Goal: Information Seeking & Learning: Find specific page/section

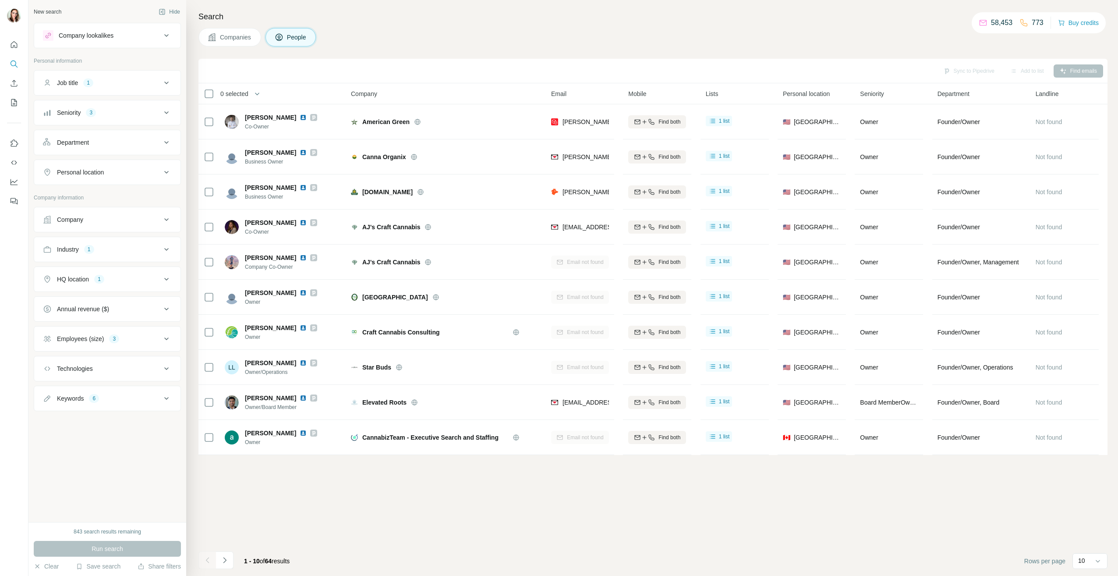
click at [124, 248] on div "Industry 1" at bounding box center [102, 249] width 118 height 9
click at [75, 292] on icon "button" at bounding box center [73, 291] width 4 height 4
click at [92, 272] on input at bounding box center [103, 271] width 108 height 10
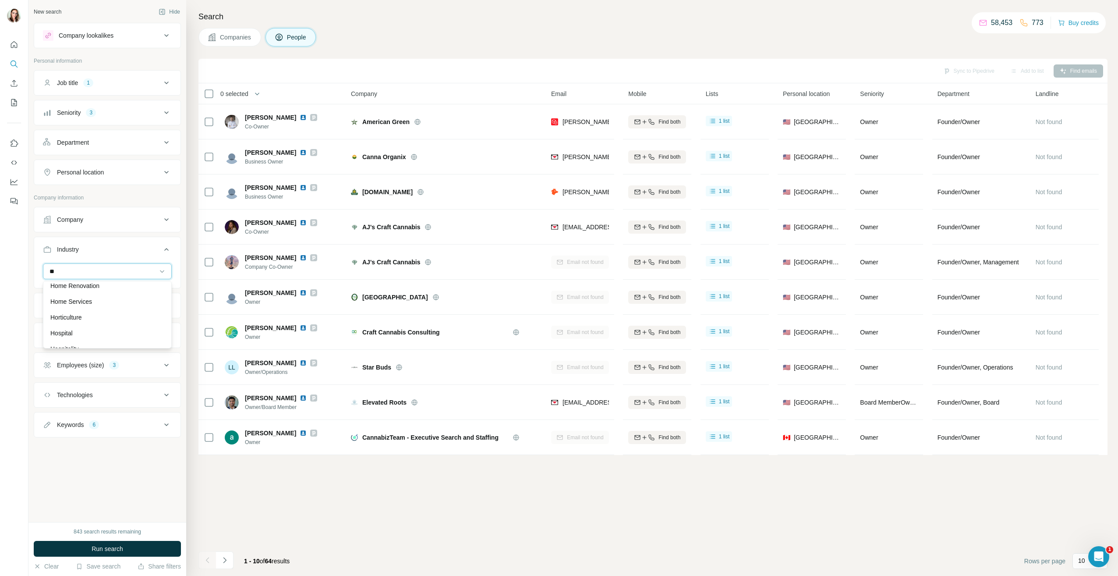
scroll to position [175, 0]
type input "**"
click at [91, 310] on div "Hospitality" at bounding box center [107, 305] width 124 height 16
click at [89, 269] on input at bounding box center [103, 271] width 108 height 10
type input "*****"
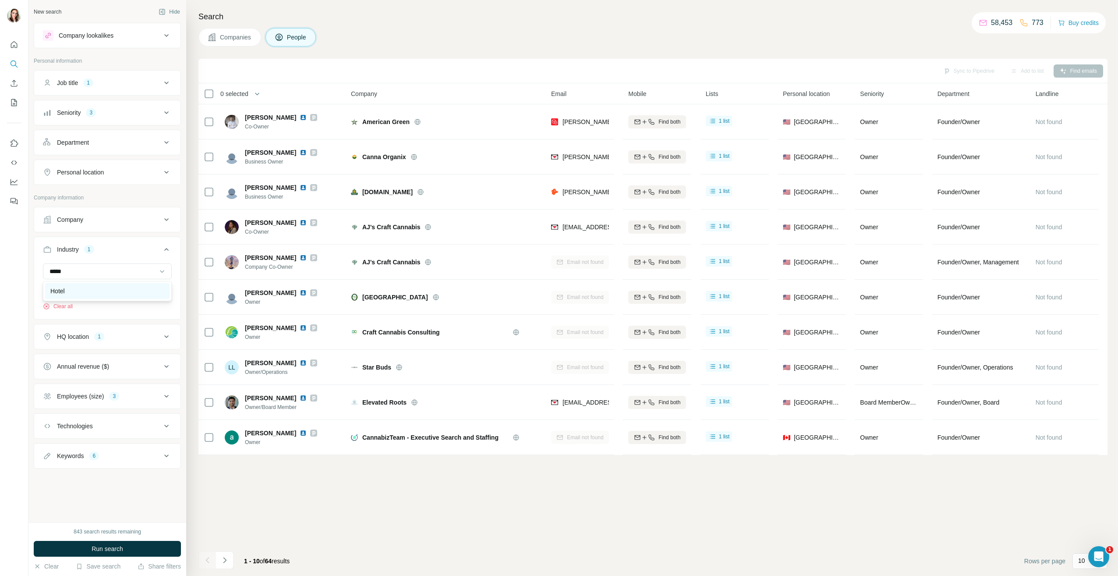
click at [111, 290] on div "Hotel" at bounding box center [107, 290] width 114 height 9
click at [127, 83] on div "Job title 1" at bounding box center [102, 82] width 118 height 9
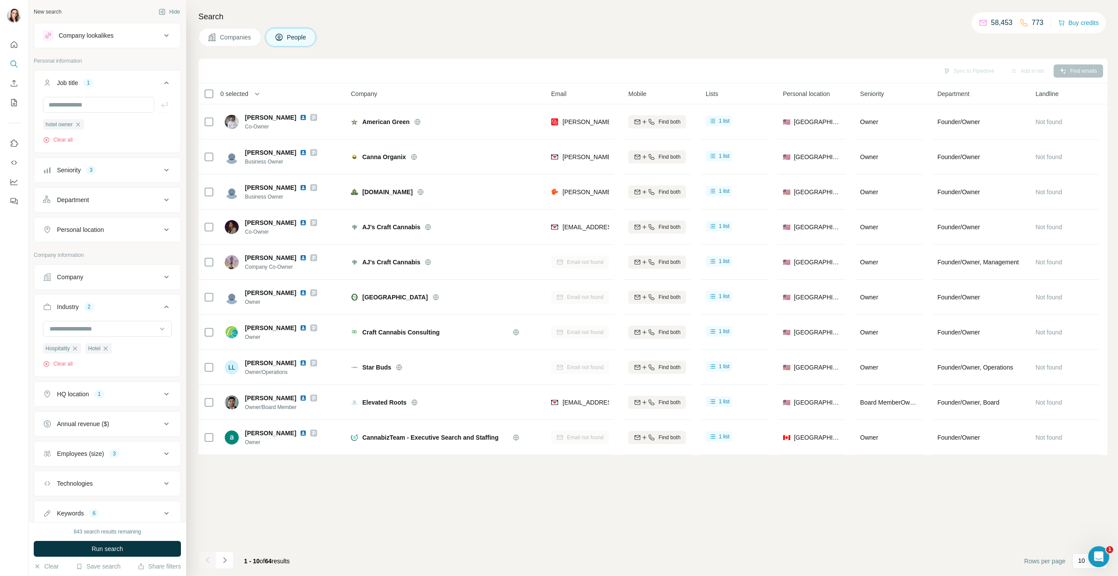
click at [140, 170] on div "Seniority 3" at bounding box center [102, 170] width 118 height 9
click at [146, 170] on div "Seniority 3" at bounding box center [102, 170] width 118 height 9
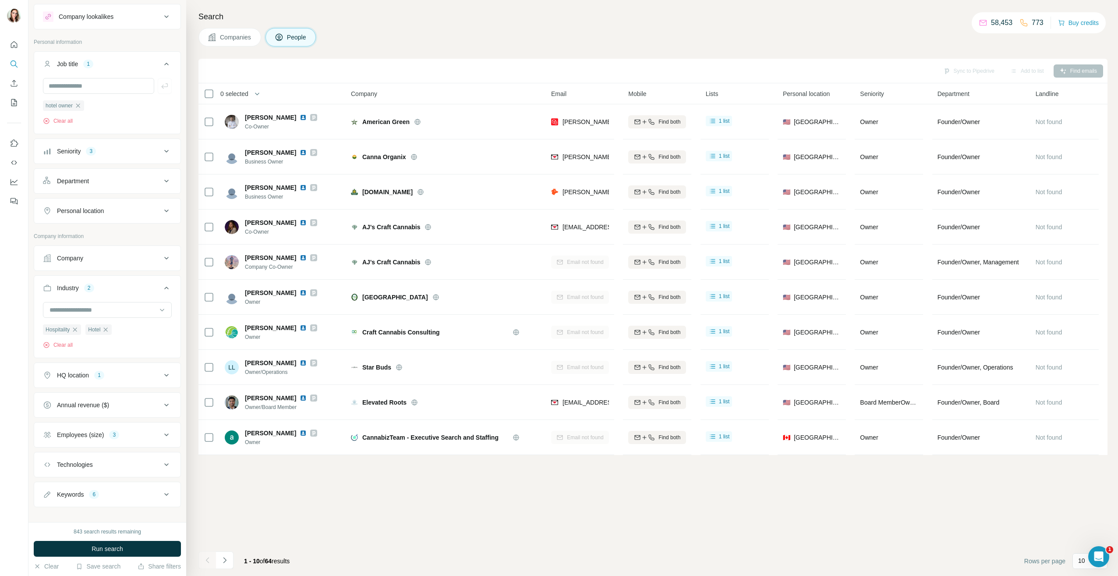
scroll to position [29, 0]
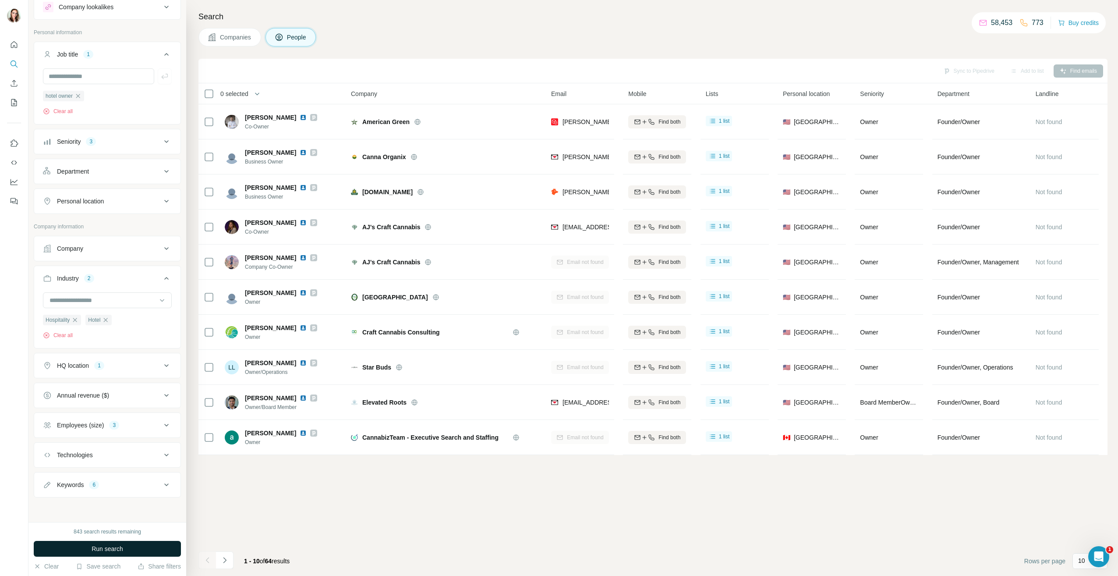
click at [95, 546] on span "Run search" at bounding box center [108, 548] width 32 height 9
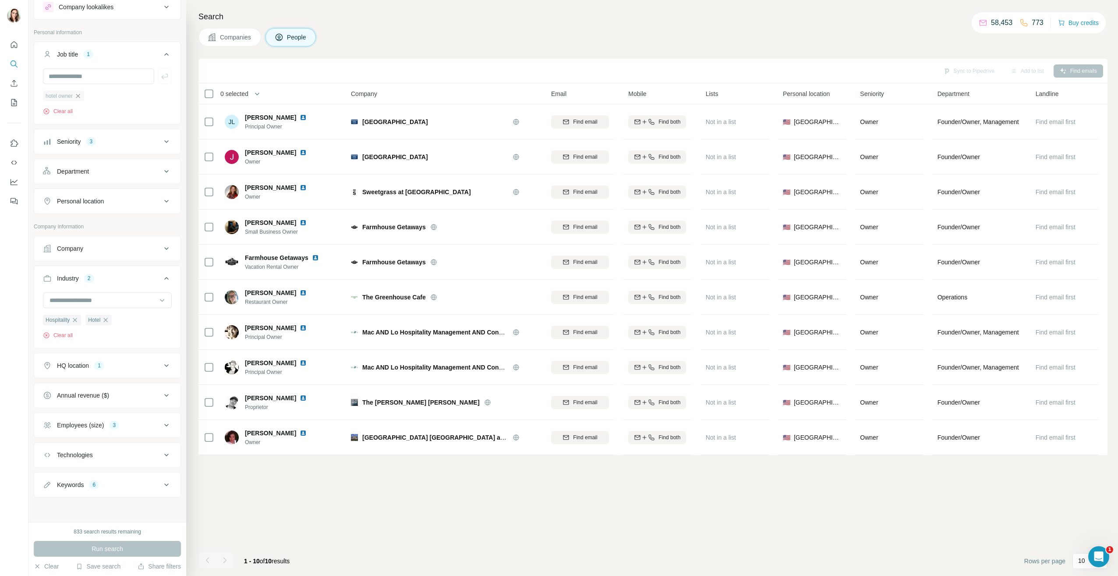
click at [80, 95] on icon "button" at bounding box center [78, 96] width 4 height 4
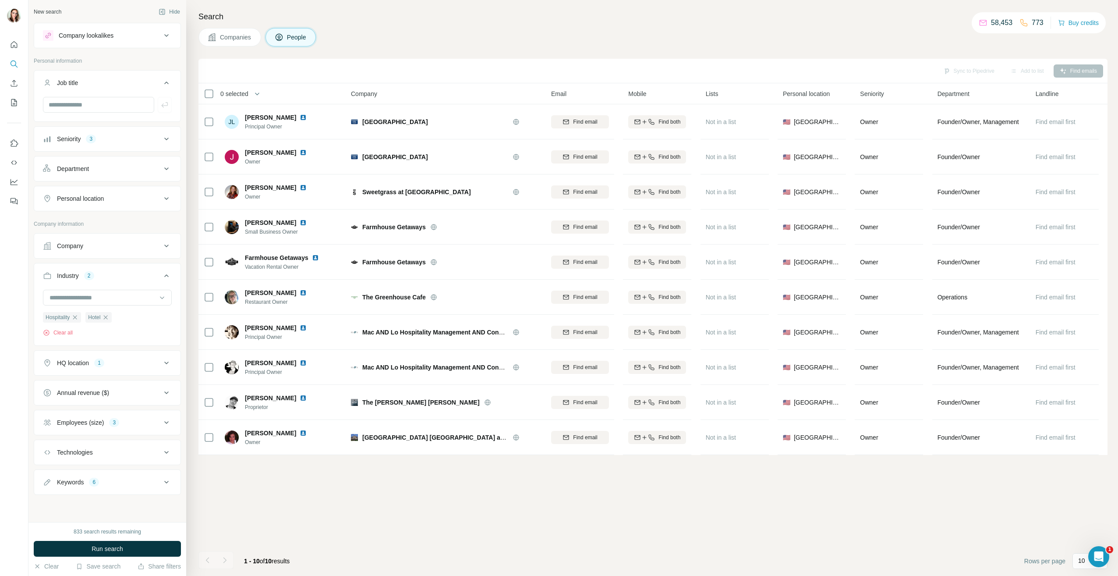
scroll to position [0, 0]
click at [76, 547] on button "Run search" at bounding box center [107, 549] width 147 height 16
click at [120, 136] on div "Seniority 3" at bounding box center [102, 138] width 118 height 9
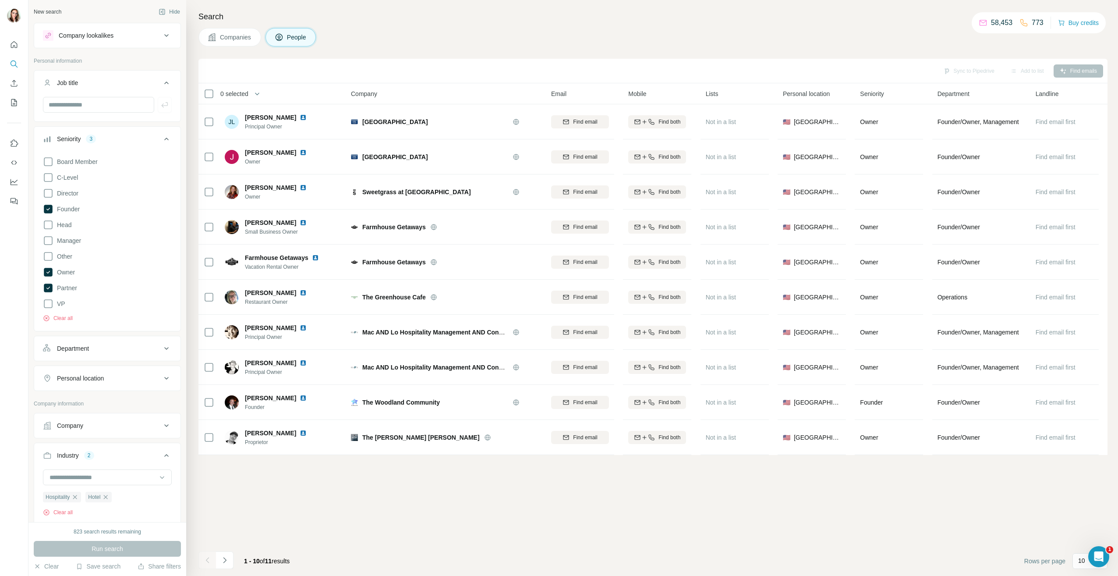
click at [130, 353] on button "Department" at bounding box center [107, 348] width 146 height 21
click at [115, 375] on div at bounding box center [103, 370] width 108 height 15
click at [114, 410] on div "Founder/Owner" at bounding box center [103, 412] width 107 height 9
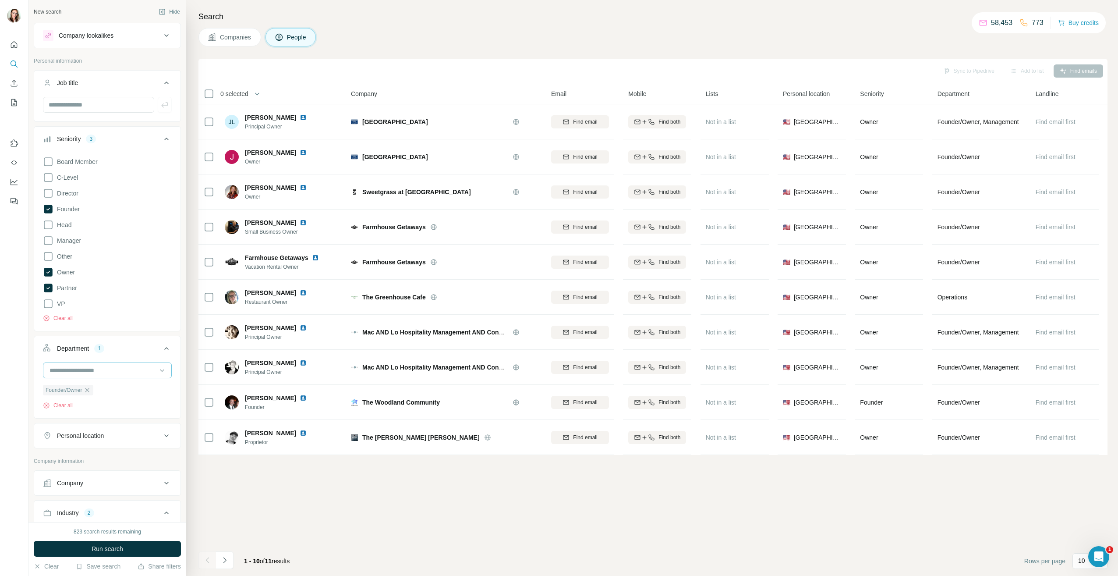
click at [122, 368] on input at bounding box center [103, 370] width 108 height 10
click at [113, 544] on button "Run search" at bounding box center [107, 549] width 147 height 16
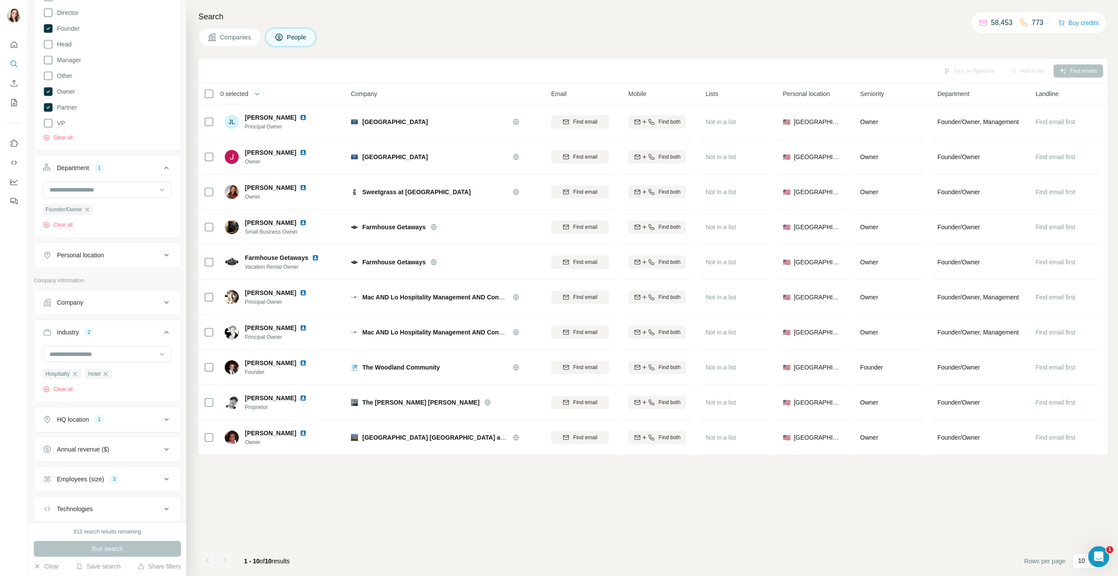
scroll to position [235, 0]
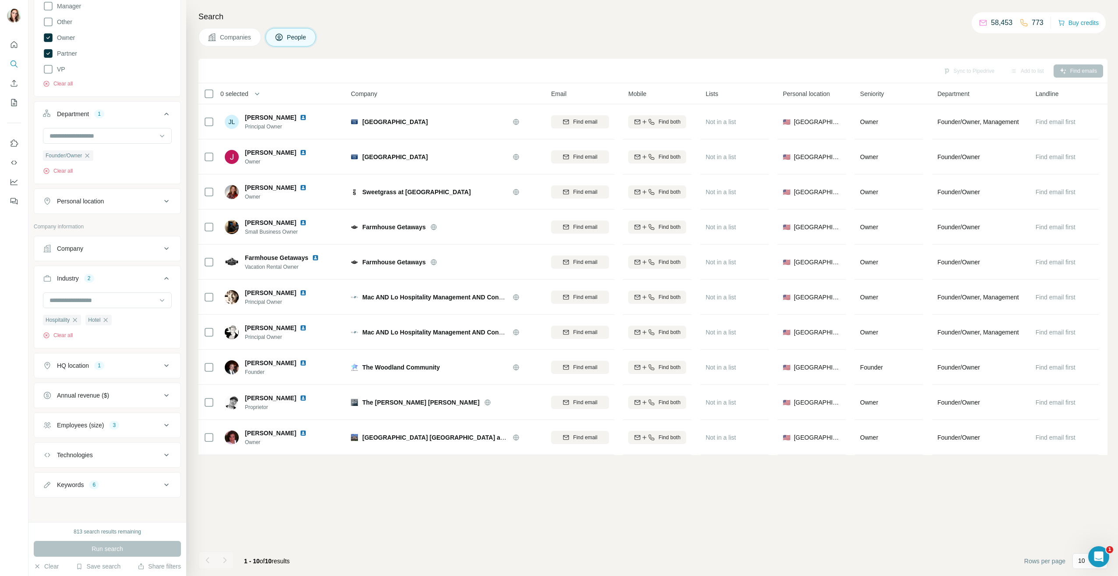
click at [132, 485] on div "Keywords 6" at bounding box center [102, 484] width 118 height 9
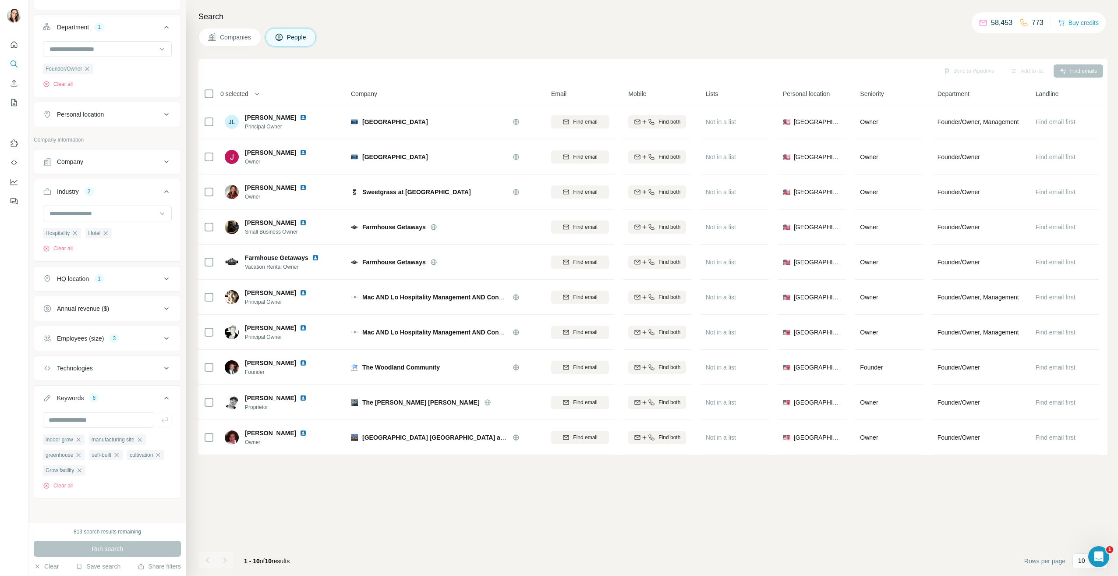
scroll to position [325, 0]
click at [82, 437] on icon "button" at bounding box center [78, 438] width 7 height 7
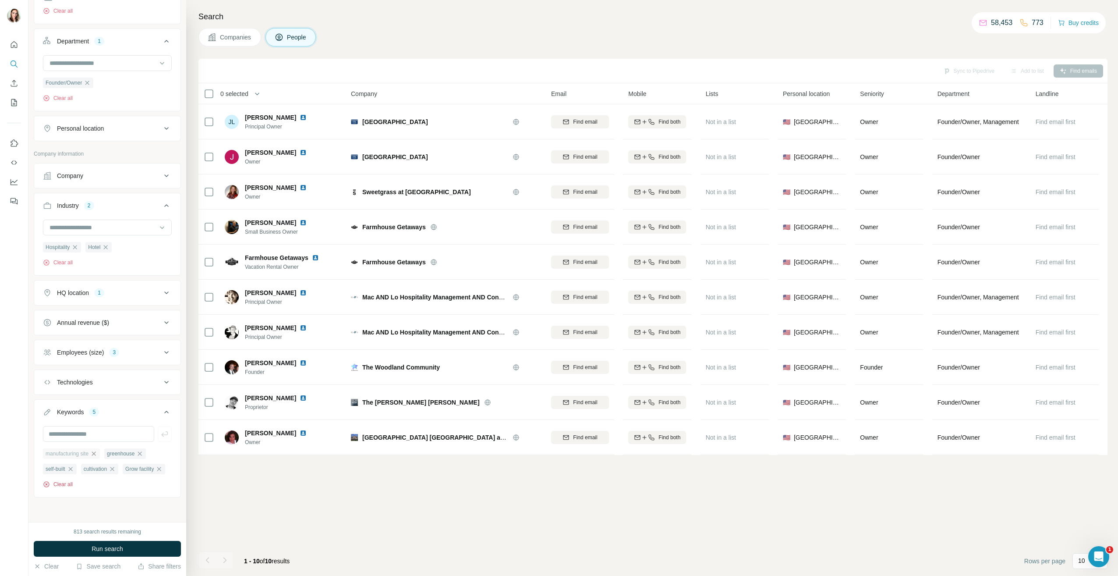
click at [66, 485] on button "Clear all" at bounding box center [58, 484] width 30 height 8
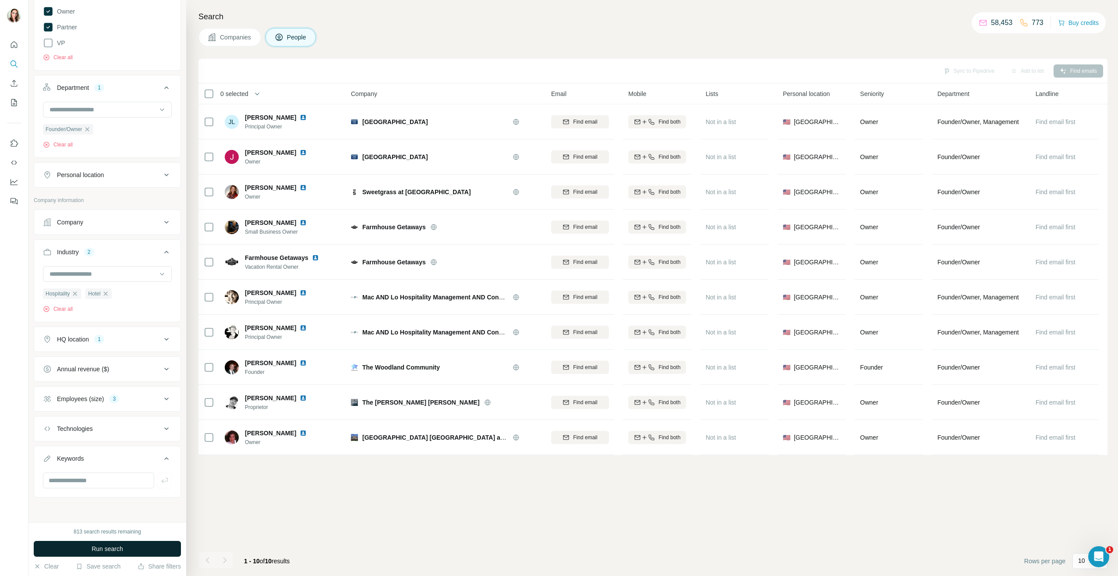
click at [103, 548] on span "Run search" at bounding box center [108, 548] width 32 height 9
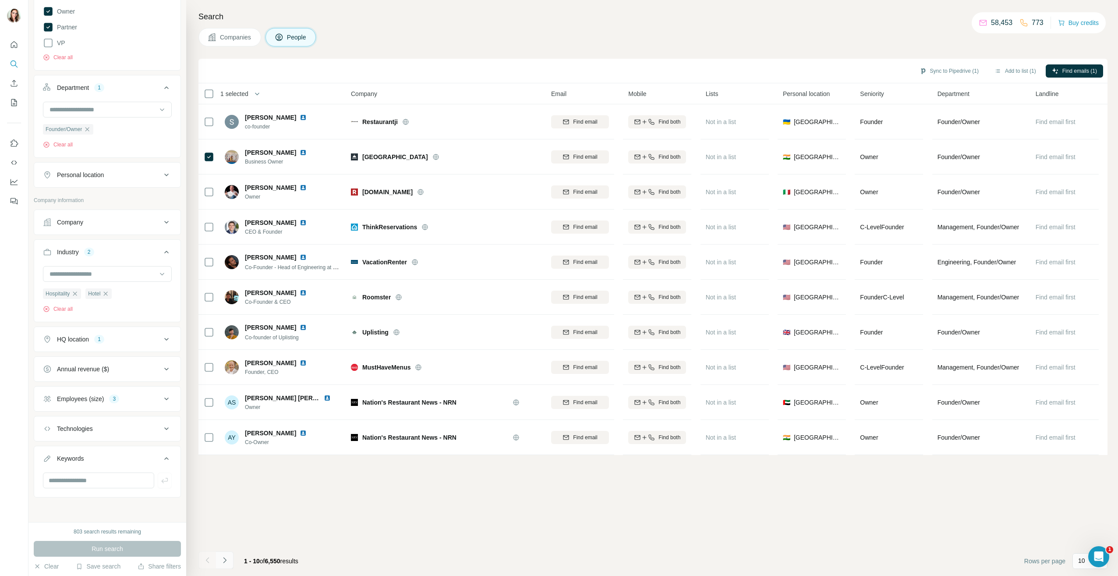
click at [224, 562] on icon "Navigate to next page" at bounding box center [224, 559] width 9 height 9
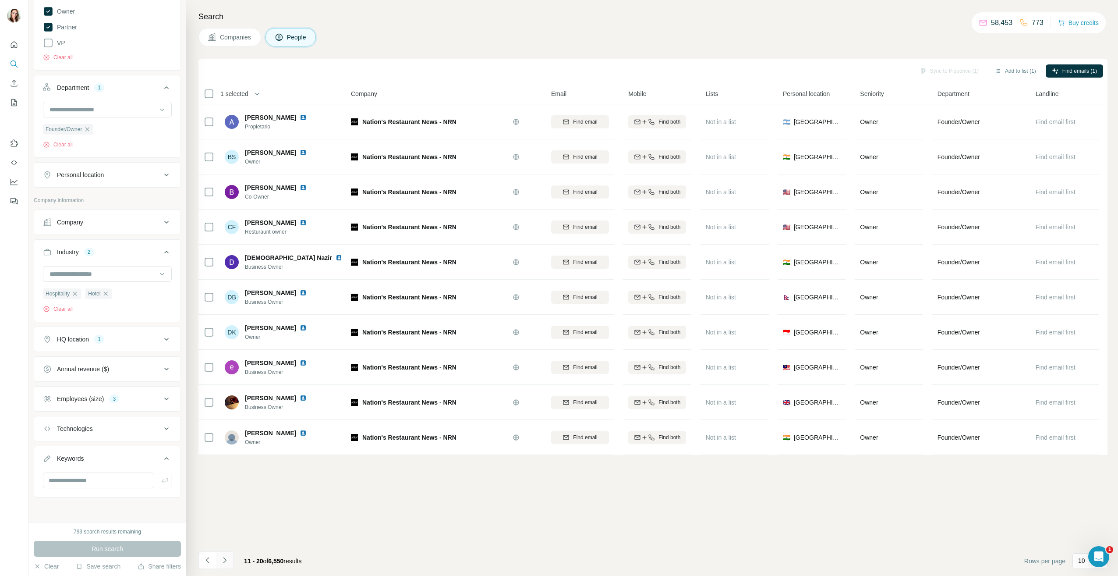
click at [224, 559] on icon "Navigate to next page" at bounding box center [224, 560] width 3 height 6
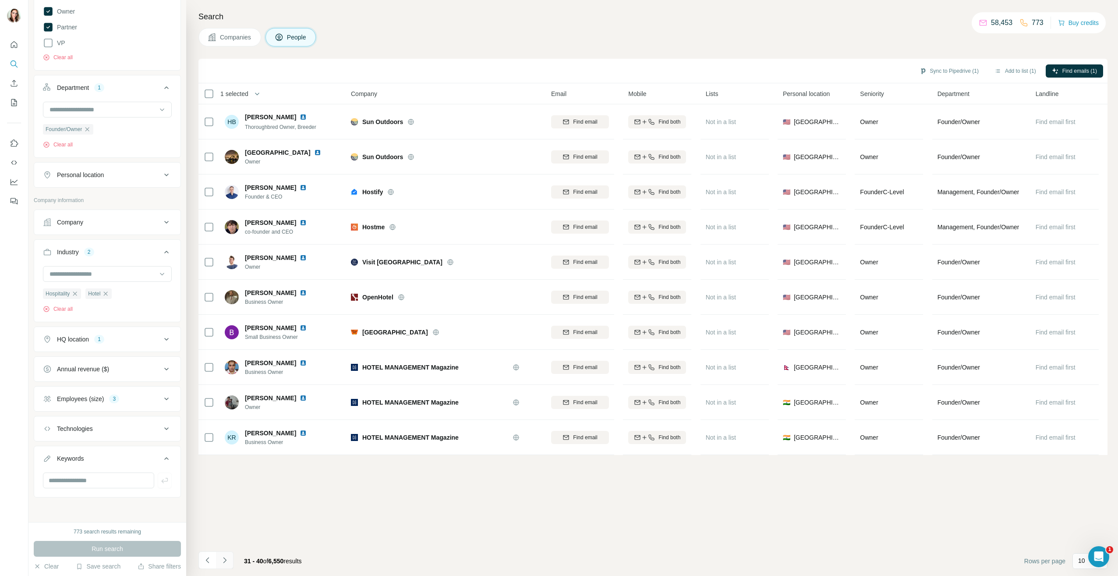
click at [224, 559] on icon "Navigate to next page" at bounding box center [224, 560] width 3 height 6
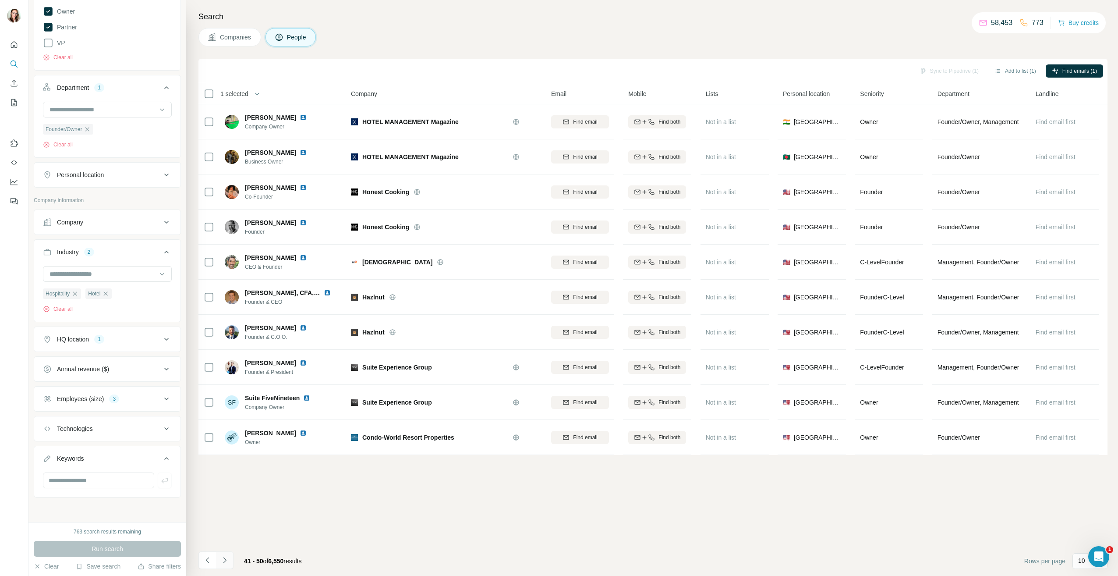
click at [224, 559] on icon "Navigate to next page" at bounding box center [224, 560] width 3 height 6
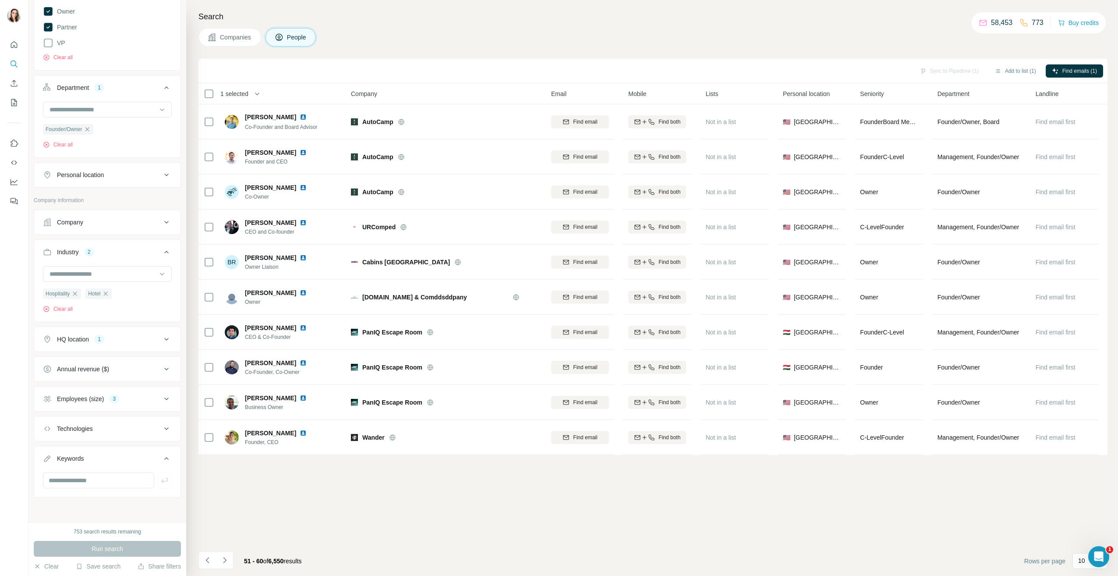
click at [225, 559] on icon "Navigate to next page" at bounding box center [224, 560] width 3 height 6
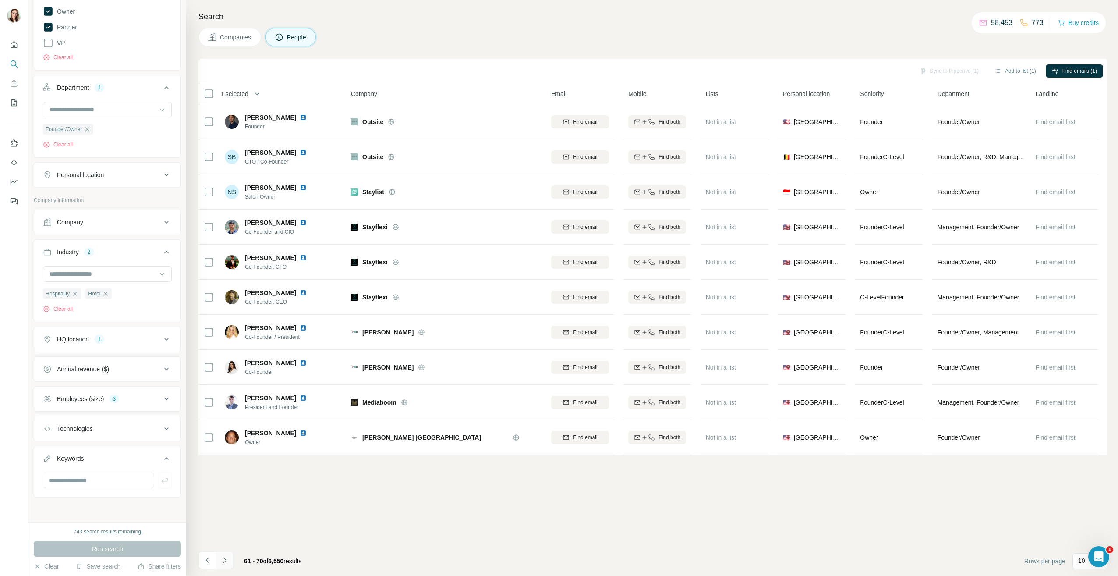
click at [229, 560] on icon "Navigate to next page" at bounding box center [224, 559] width 9 height 9
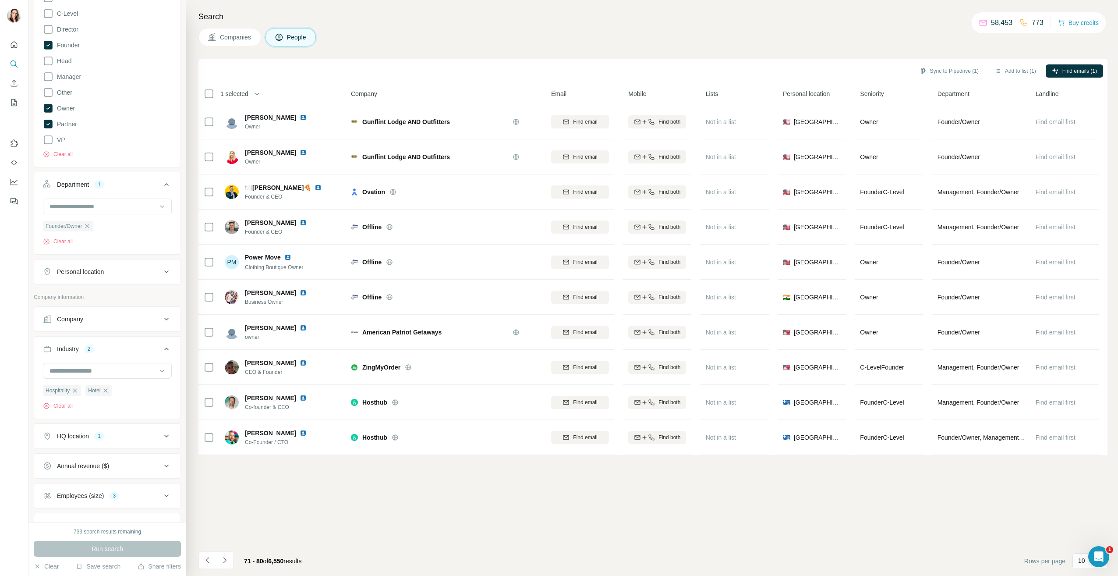
scroll to position [262, 0]
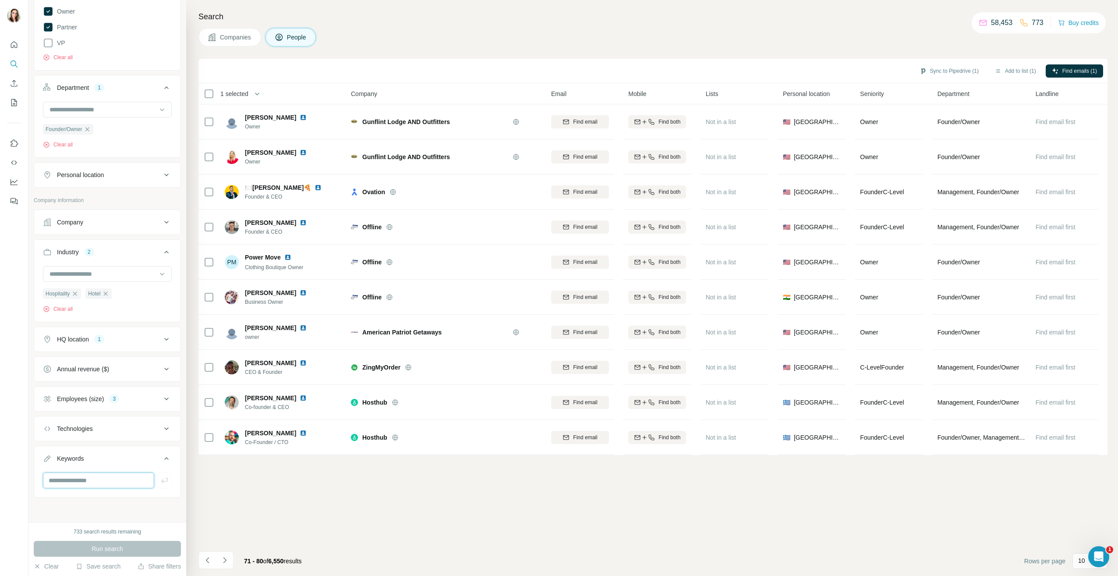
click at [90, 482] on input "text" at bounding box center [98, 480] width 111 height 16
paste input "**********"
drag, startPoint x: 86, startPoint y: 481, endPoint x: 219, endPoint y: 475, distance: 132.8
click at [219, 475] on div "**********" at bounding box center [572, 288] width 1089 height 576
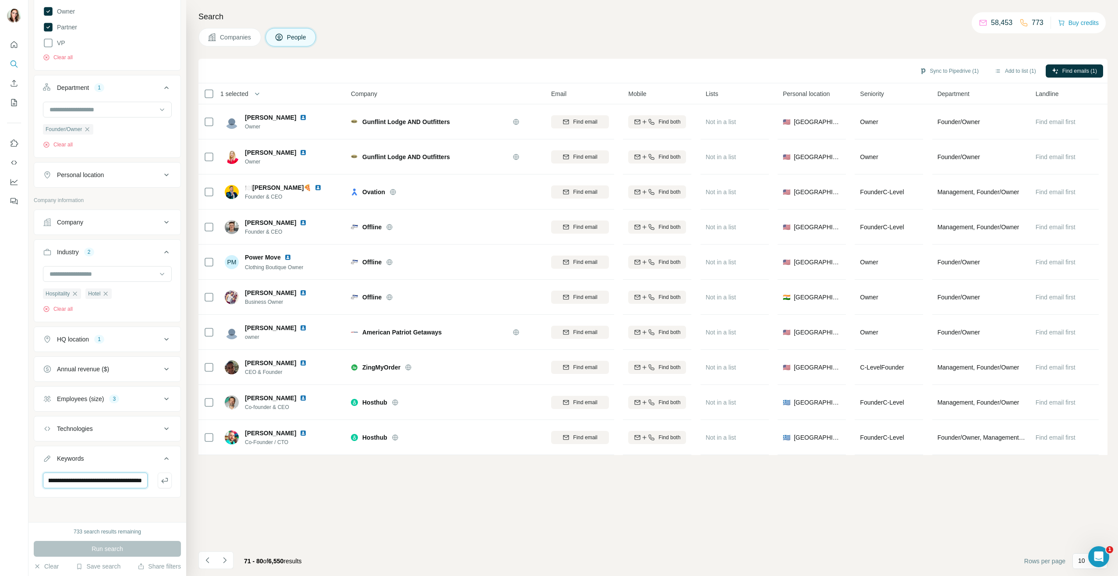
click at [108, 485] on input "**********" at bounding box center [95, 480] width 105 height 16
drag, startPoint x: 87, startPoint y: 481, endPoint x: -2, endPoint y: 483, distance: 88.5
click at [0, 483] on html "**********" at bounding box center [559, 288] width 1118 height 576
click at [120, 499] on div "**********" at bounding box center [107, 261] width 158 height 522
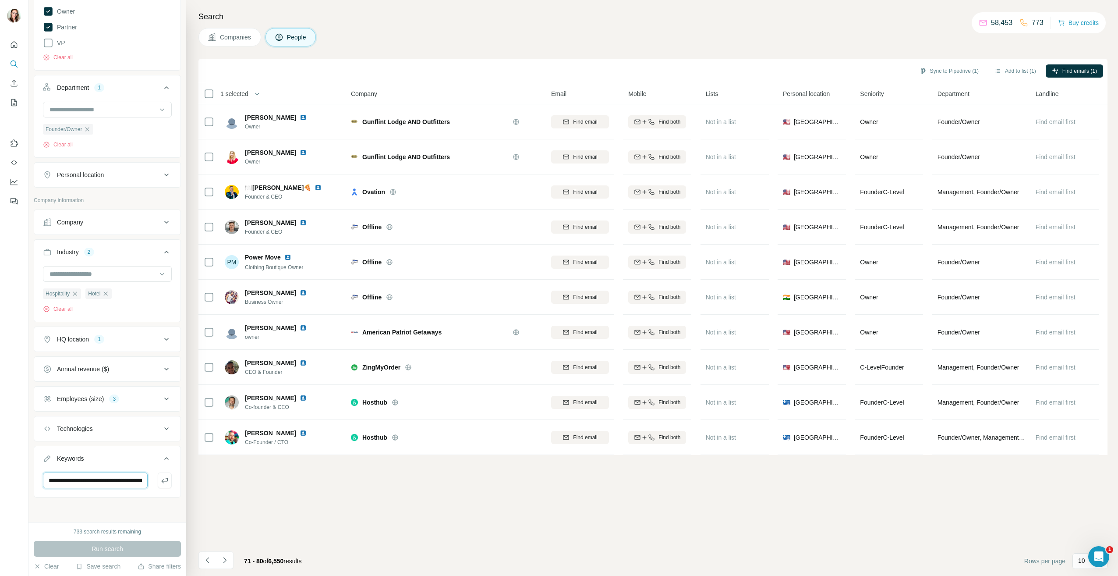
scroll to position [0, 133]
drag, startPoint x: 83, startPoint y: 481, endPoint x: 264, endPoint y: 476, distance: 181.0
click at [264, 476] on div "**********" at bounding box center [572, 288] width 1089 height 576
type input "**********"
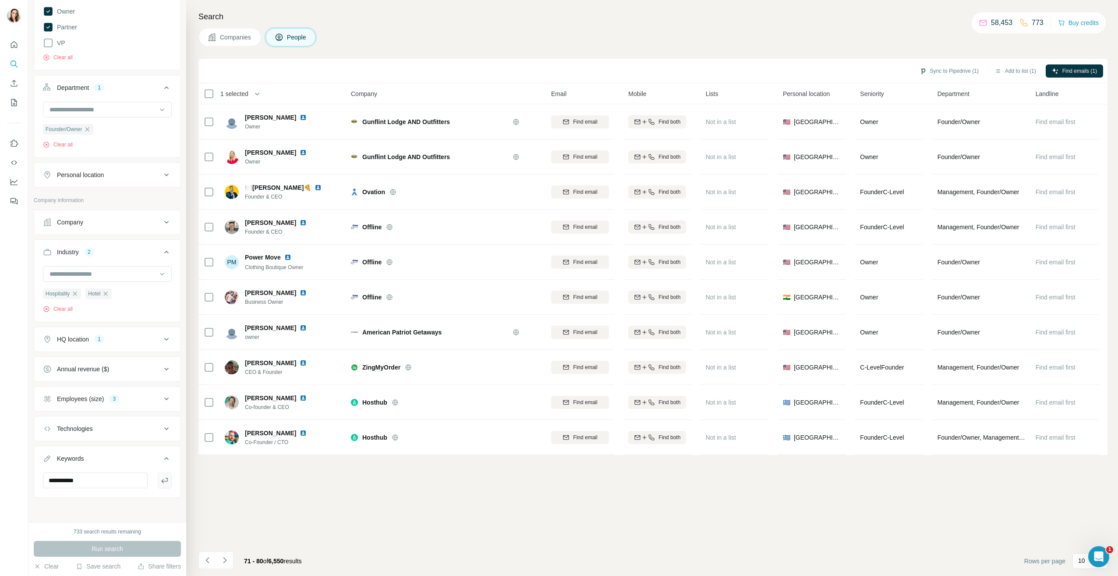
click at [160, 482] on icon "button" at bounding box center [164, 480] width 9 height 9
click at [99, 479] on input "text" at bounding box center [95, 479] width 105 height 16
drag, startPoint x: 87, startPoint y: 482, endPoint x: 186, endPoint y: 481, distance: 99.0
click at [186, 481] on div "**********" at bounding box center [572, 288] width 1089 height 576
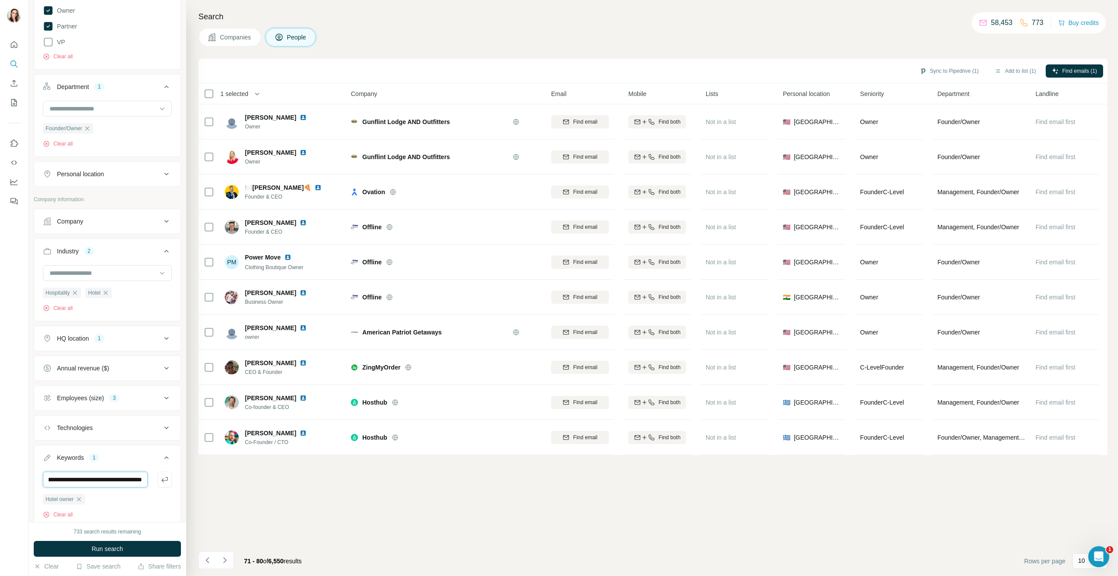
scroll to position [0, 0]
drag, startPoint x: 101, startPoint y: 480, endPoint x: -2, endPoint y: 480, distance: 102.5
click at [0, 480] on html "**********" at bounding box center [559, 288] width 1118 height 576
type input "**********"
click at [163, 479] on button "button" at bounding box center [165, 479] width 14 height 16
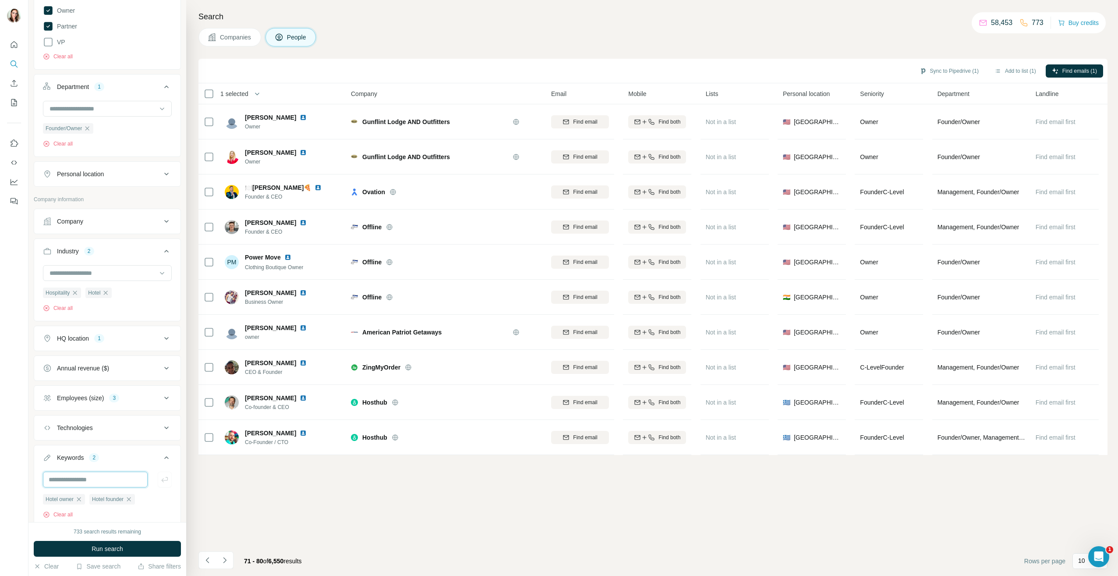
click at [104, 478] on input "text" at bounding box center [95, 479] width 105 height 16
drag, startPoint x: 87, startPoint y: 480, endPoint x: 188, endPoint y: 477, distance: 100.8
click at [188, 477] on div "**********" at bounding box center [572, 288] width 1089 height 576
drag, startPoint x: 97, startPoint y: 479, endPoint x: 225, endPoint y: 477, distance: 128.4
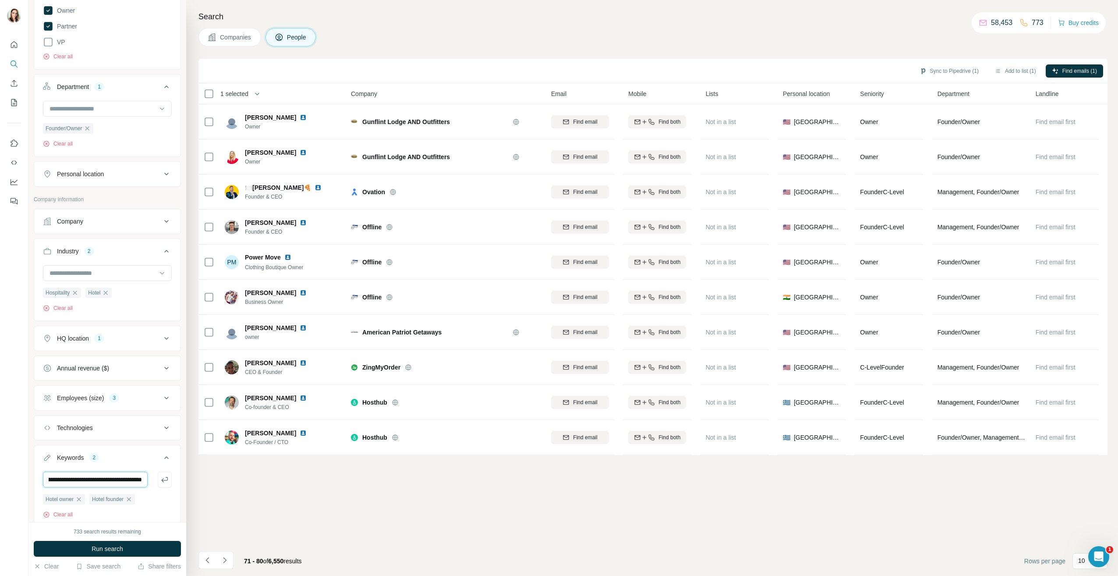
click at [225, 477] on div "**********" at bounding box center [572, 288] width 1089 height 576
drag, startPoint x: 102, startPoint y: 480, endPoint x: 16, endPoint y: 480, distance: 86.3
click at [16, 480] on div "**********" at bounding box center [559, 288] width 1118 height 576
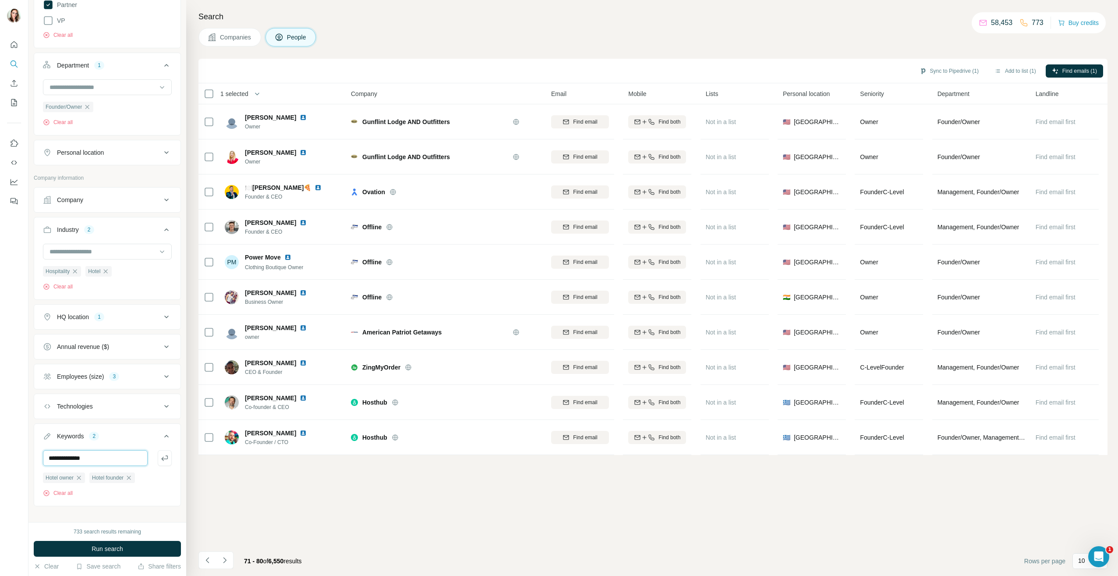
scroll to position [293, 0]
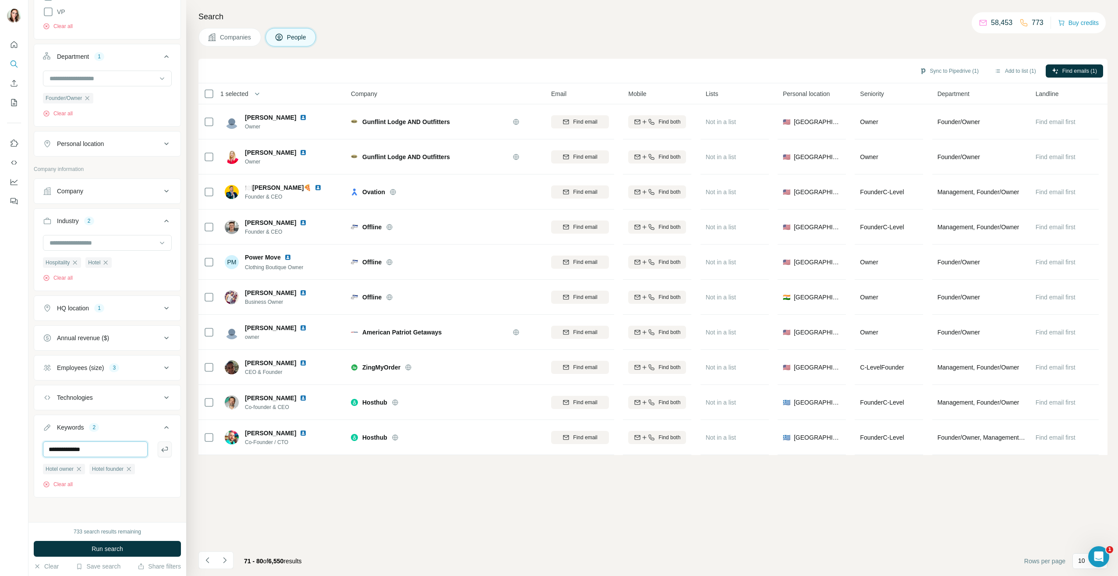
type input "**********"
click at [160, 451] on icon "button" at bounding box center [164, 449] width 9 height 9
click at [94, 451] on input "text" at bounding box center [95, 448] width 105 height 16
type input "**********"
click at [161, 447] on icon "button" at bounding box center [164, 447] width 7 height 5
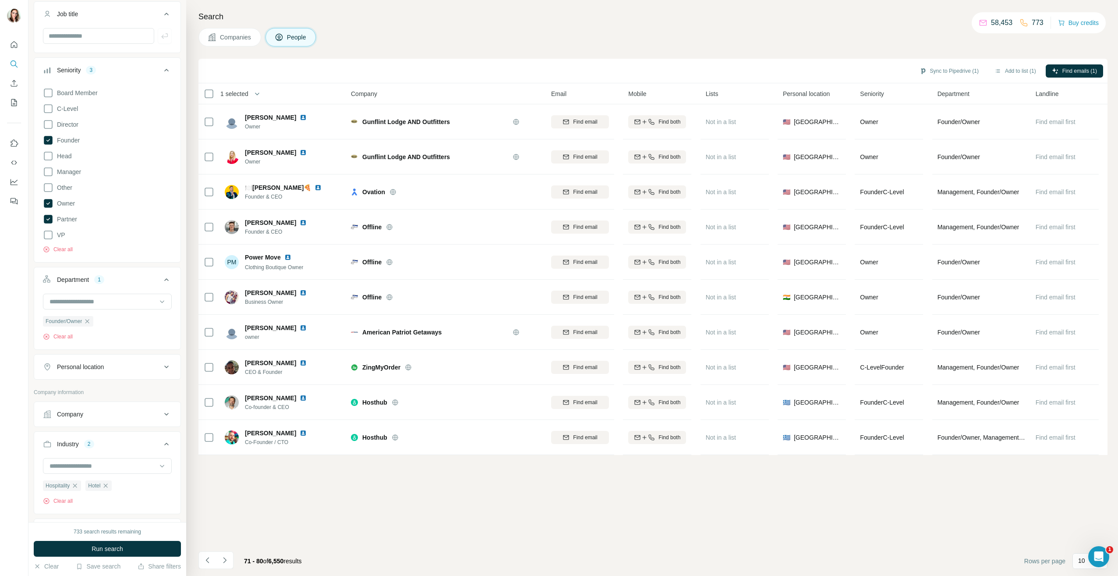
scroll to position [30, 0]
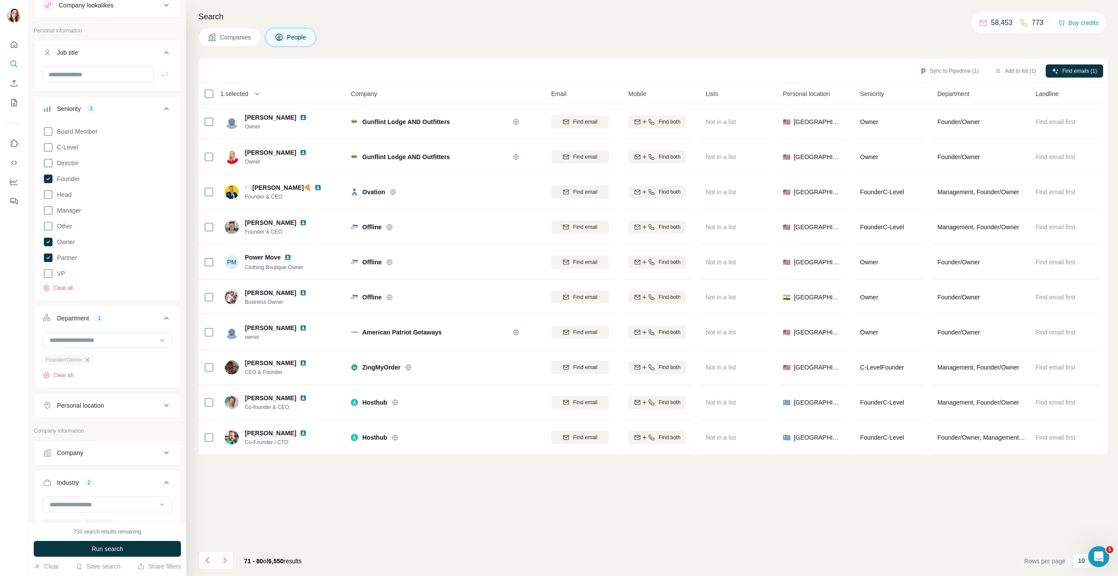
click at [88, 360] on icon "button" at bounding box center [87, 359] width 7 height 7
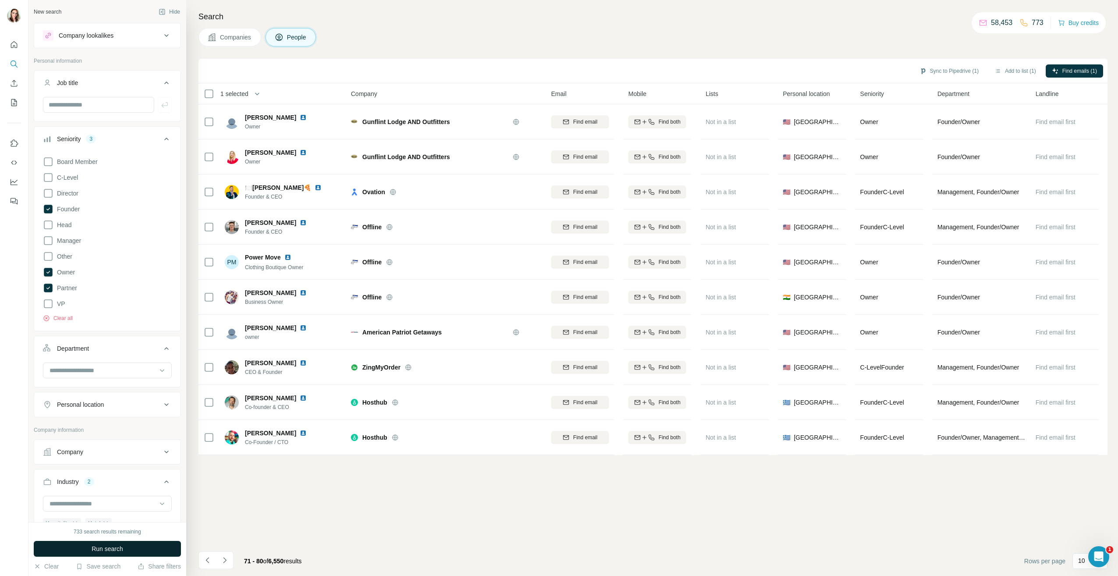
click at [80, 552] on button "Run search" at bounding box center [107, 549] width 147 height 16
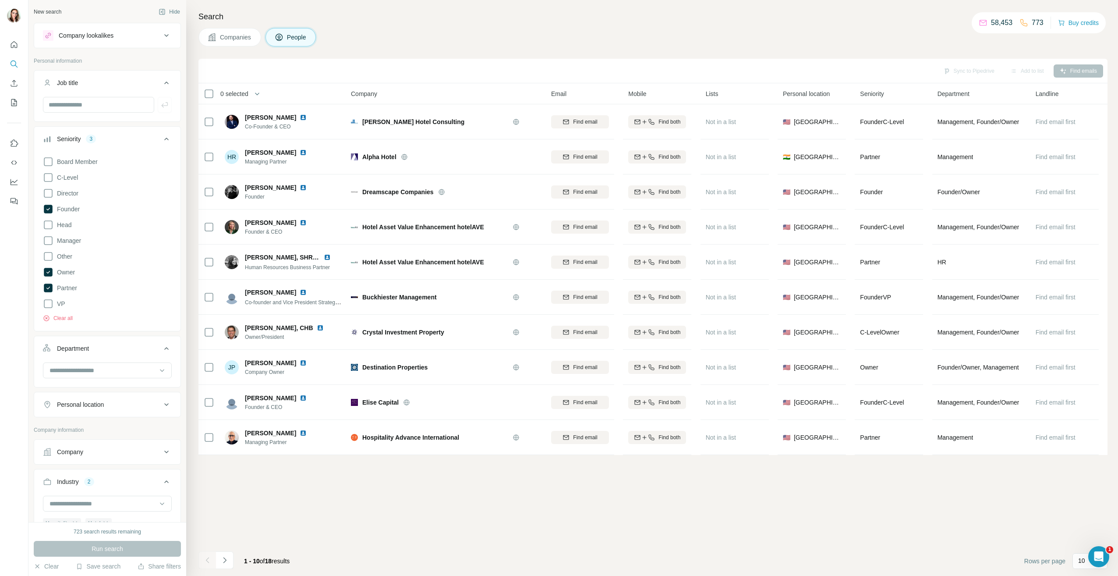
click at [226, 558] on icon "Navigate to next page" at bounding box center [224, 559] width 9 height 9
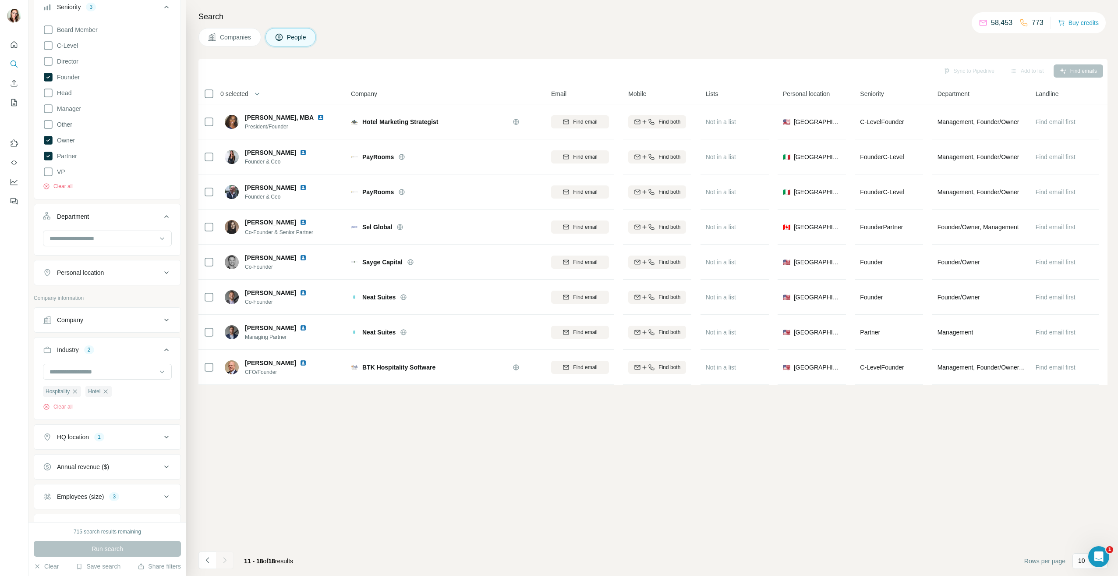
scroll to position [175, 0]
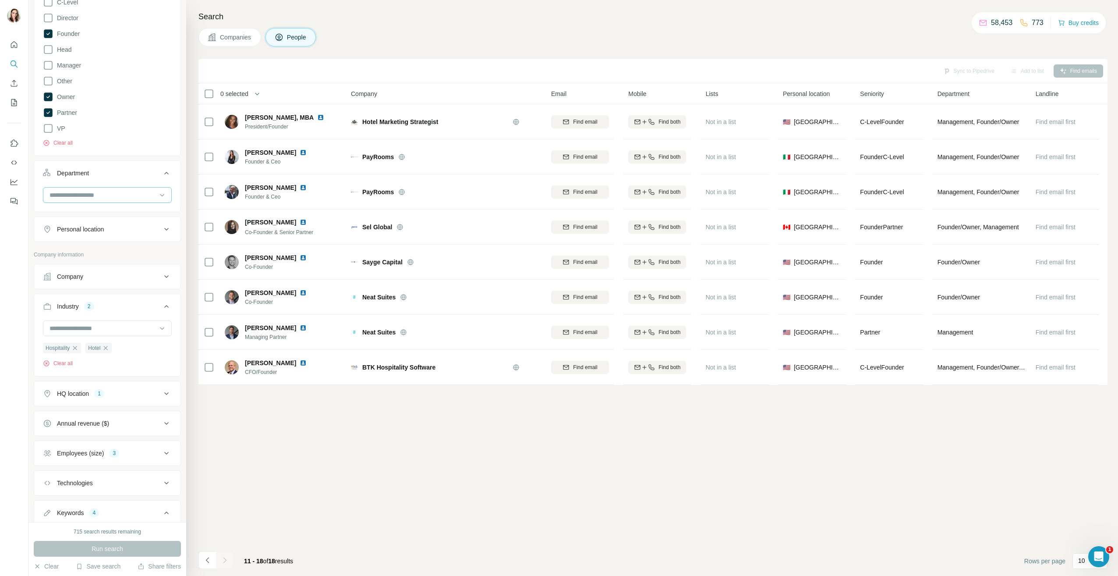
click at [101, 192] on input at bounding box center [103, 195] width 108 height 10
click at [263, 502] on div "Sync to Pipedrive Add to list Find emails 0 selected People Company Email Mobil…" at bounding box center [652, 317] width 909 height 517
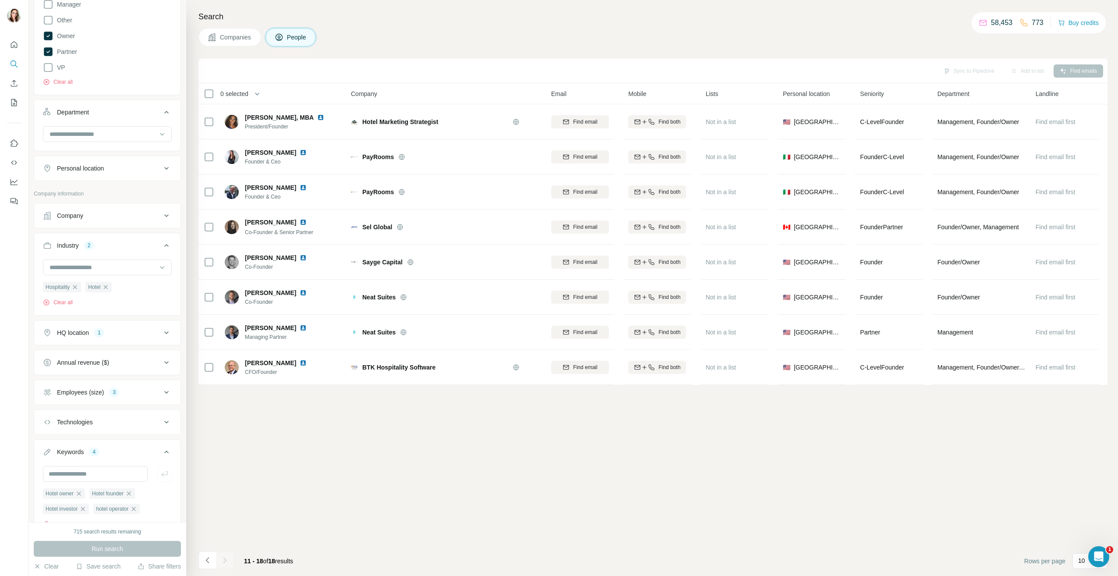
scroll to position [277, 0]
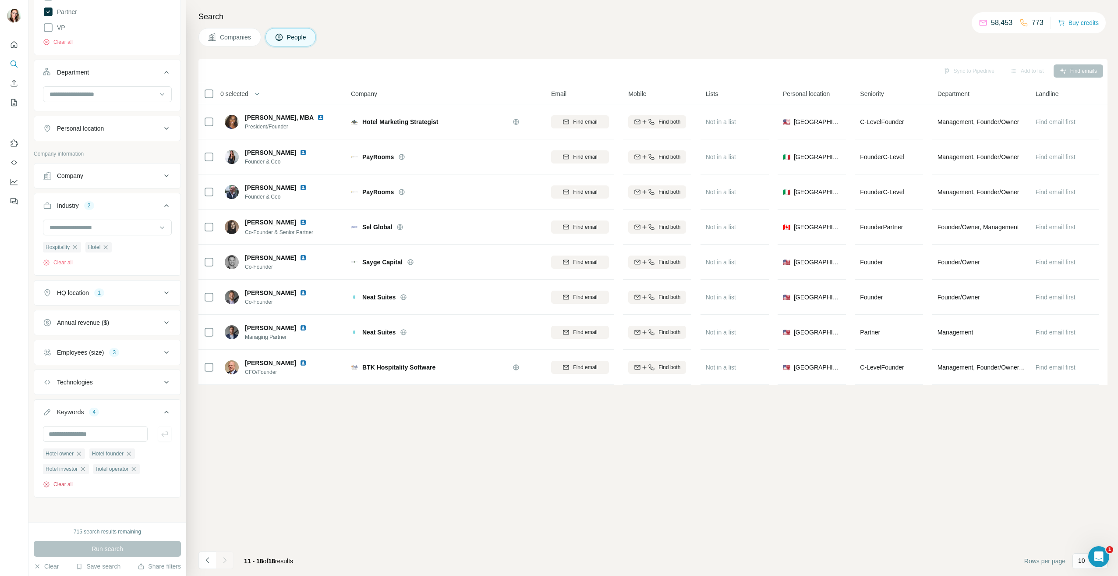
click at [66, 485] on button "Clear all" at bounding box center [58, 484] width 30 height 8
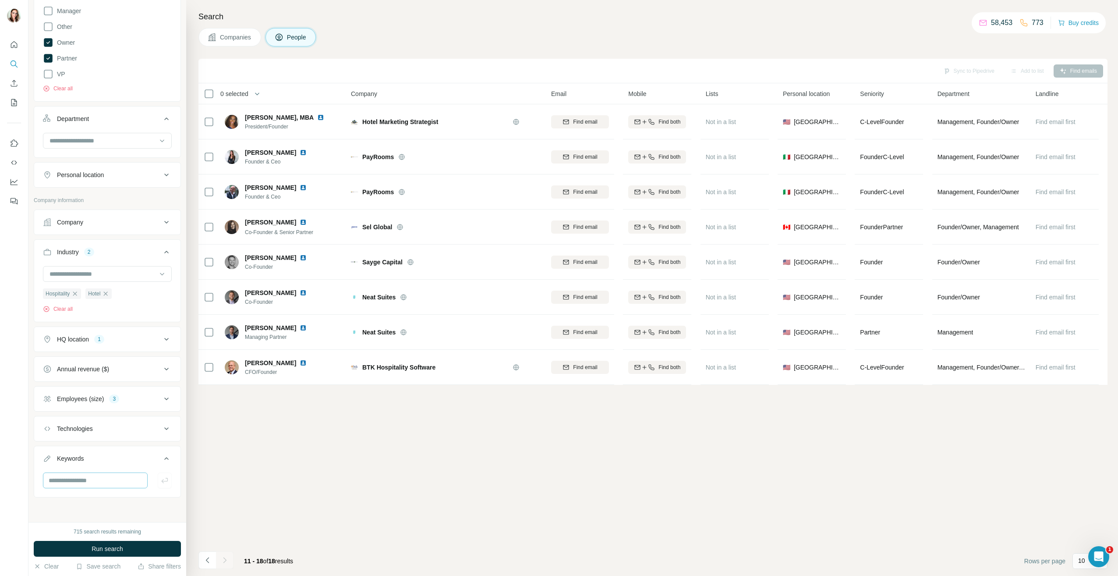
scroll to position [230, 0]
click at [105, 551] on span "Run search" at bounding box center [108, 548] width 32 height 9
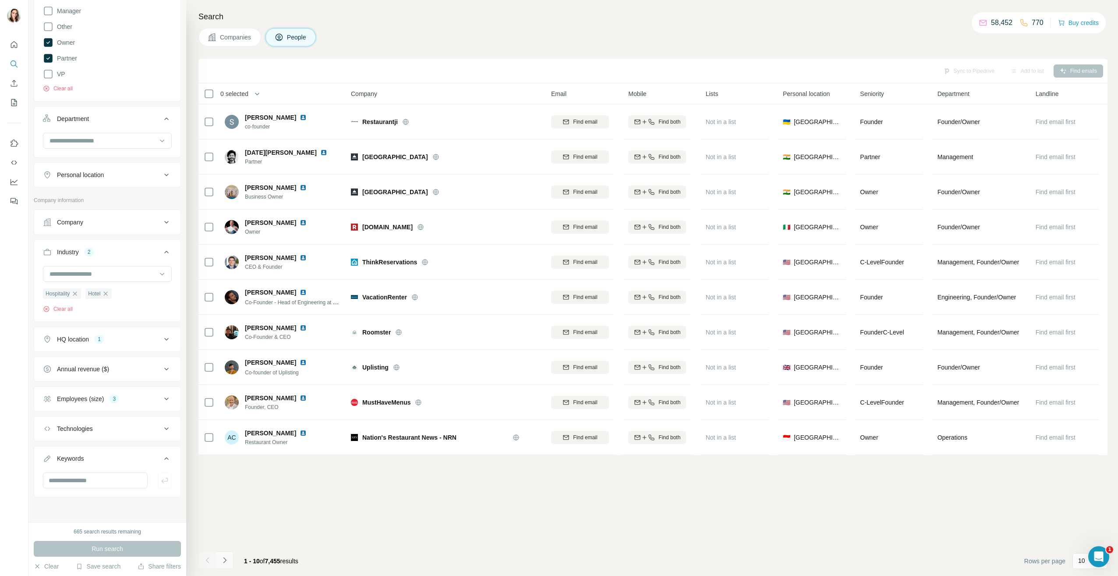
click at [219, 559] on button "Navigate to next page" at bounding box center [225, 560] width 18 height 18
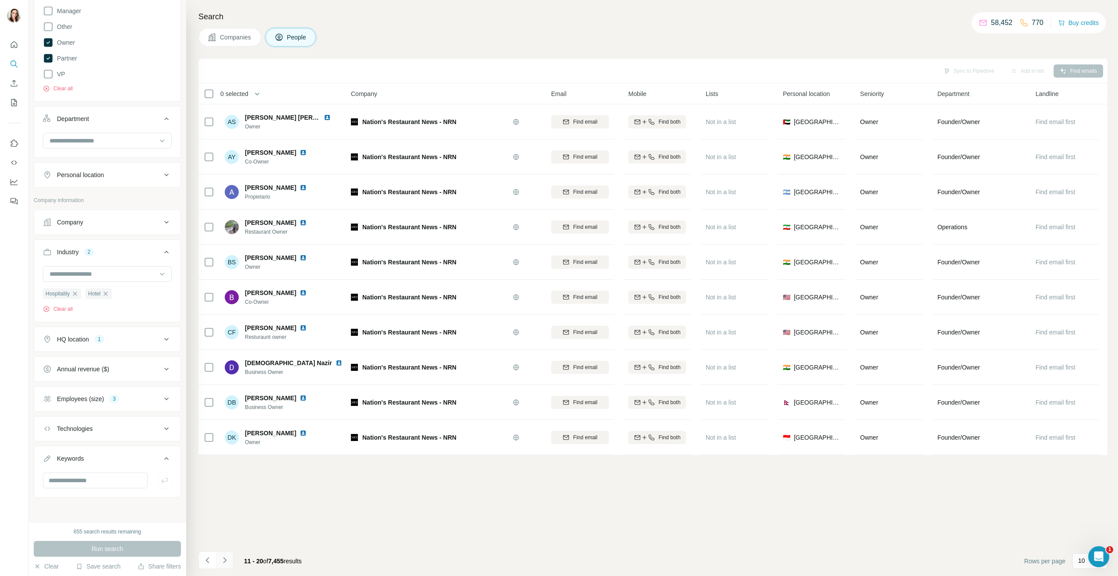
click at [227, 557] on icon "Navigate to next page" at bounding box center [224, 559] width 9 height 9
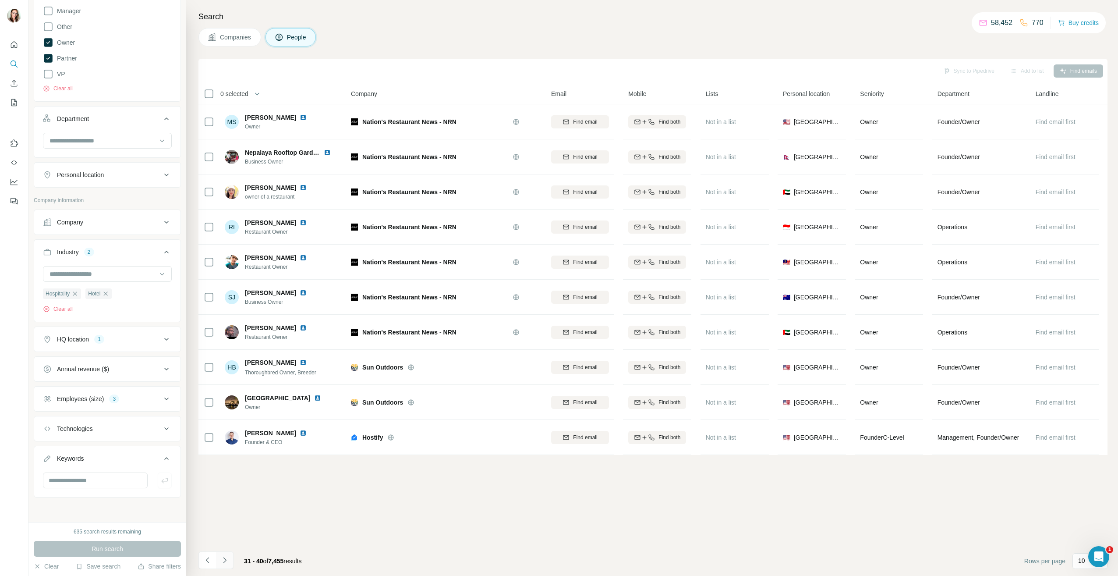
click at [227, 557] on icon "Navigate to next page" at bounding box center [224, 559] width 9 height 9
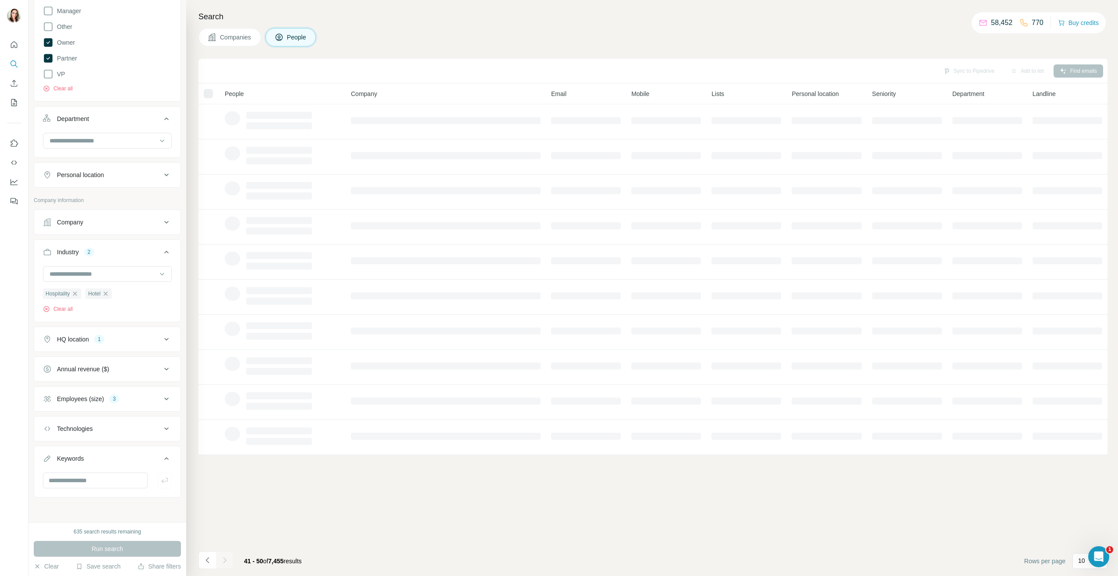
click at [227, 557] on div at bounding box center [225, 560] width 18 height 18
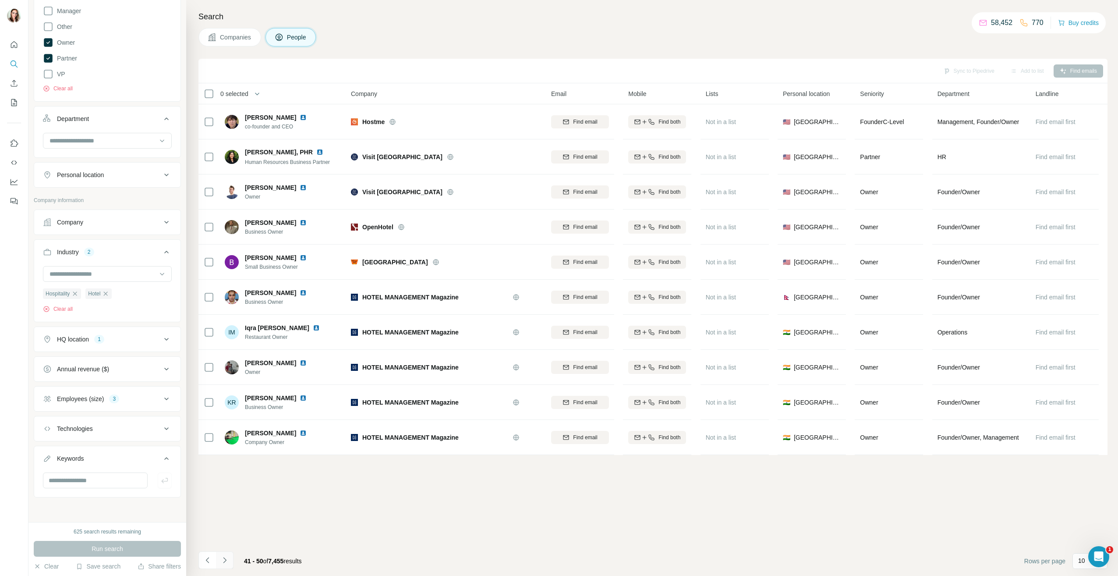
click at [227, 557] on icon "Navigate to next page" at bounding box center [224, 559] width 9 height 9
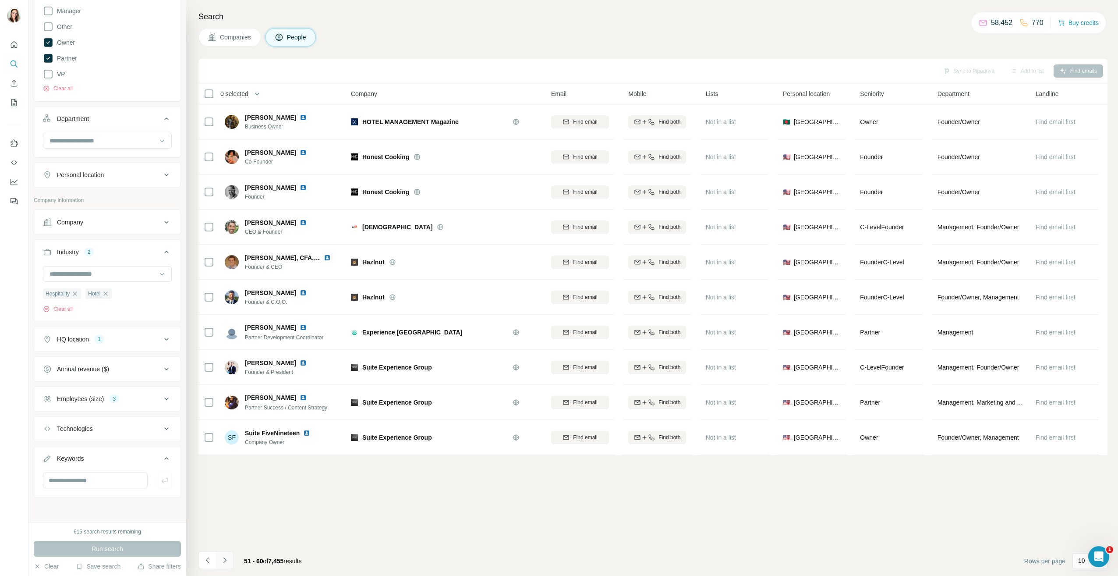
click at [227, 557] on icon "Navigate to next page" at bounding box center [224, 559] width 9 height 9
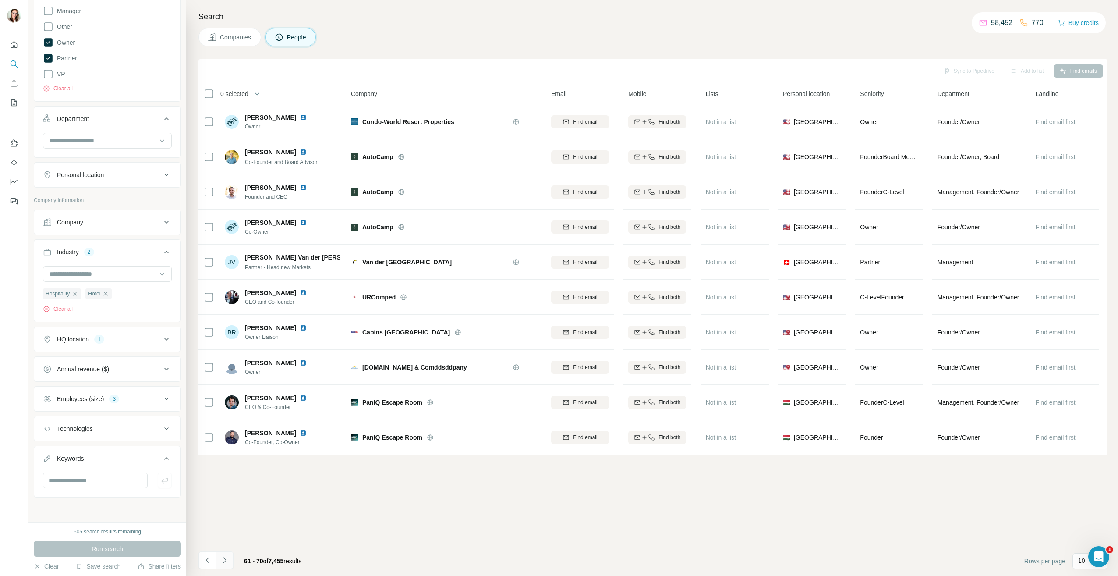
click at [226, 562] on icon "Navigate to next page" at bounding box center [224, 559] width 9 height 9
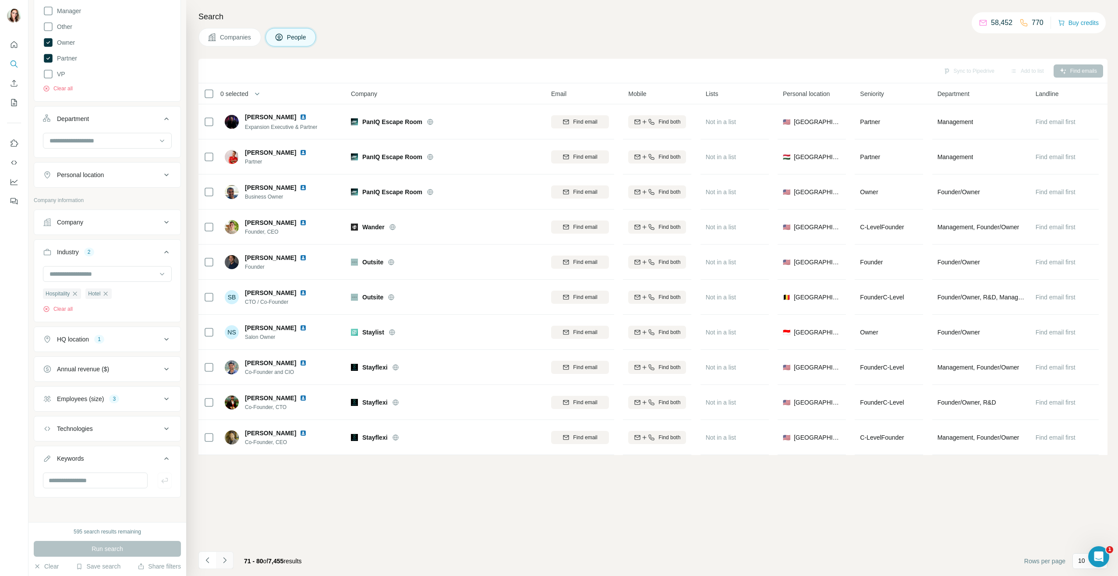
click at [227, 558] on icon "Navigate to next page" at bounding box center [224, 559] width 9 height 9
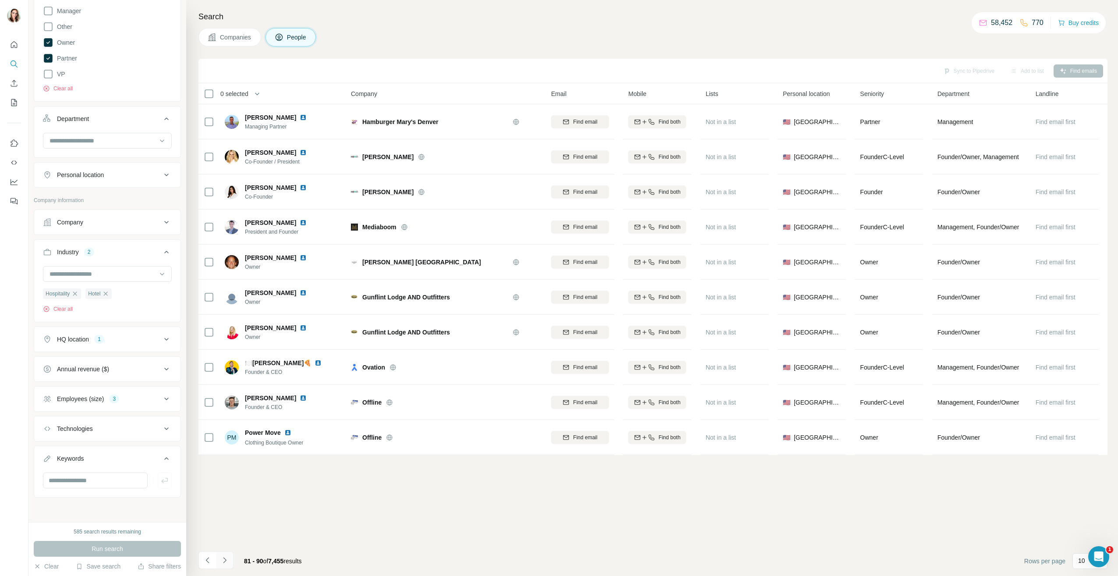
click at [229, 555] on button "Navigate to next page" at bounding box center [225, 560] width 18 height 18
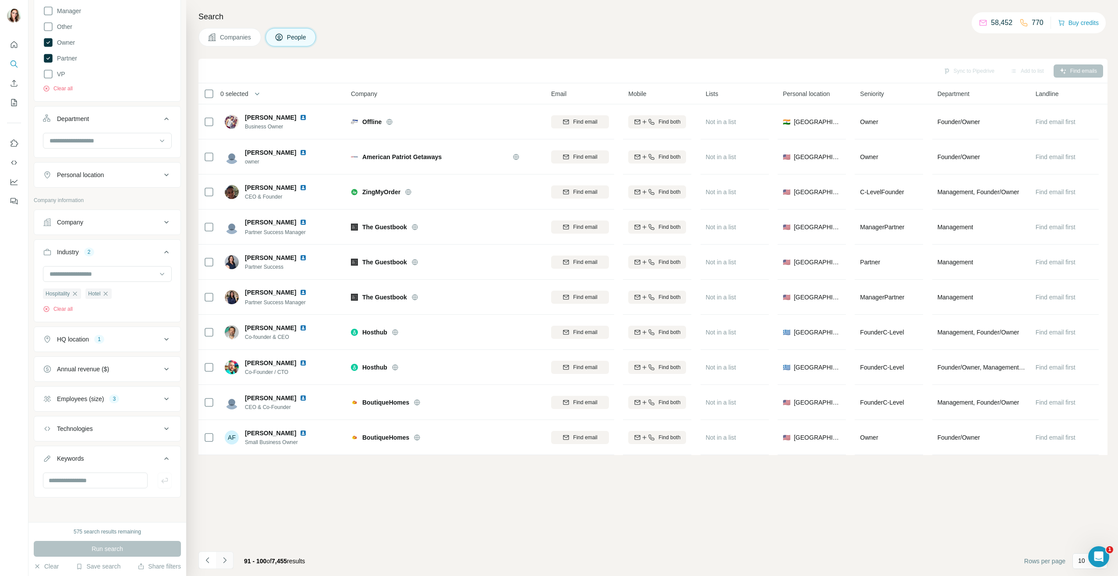
click at [224, 557] on icon "Navigate to next page" at bounding box center [224, 559] width 9 height 9
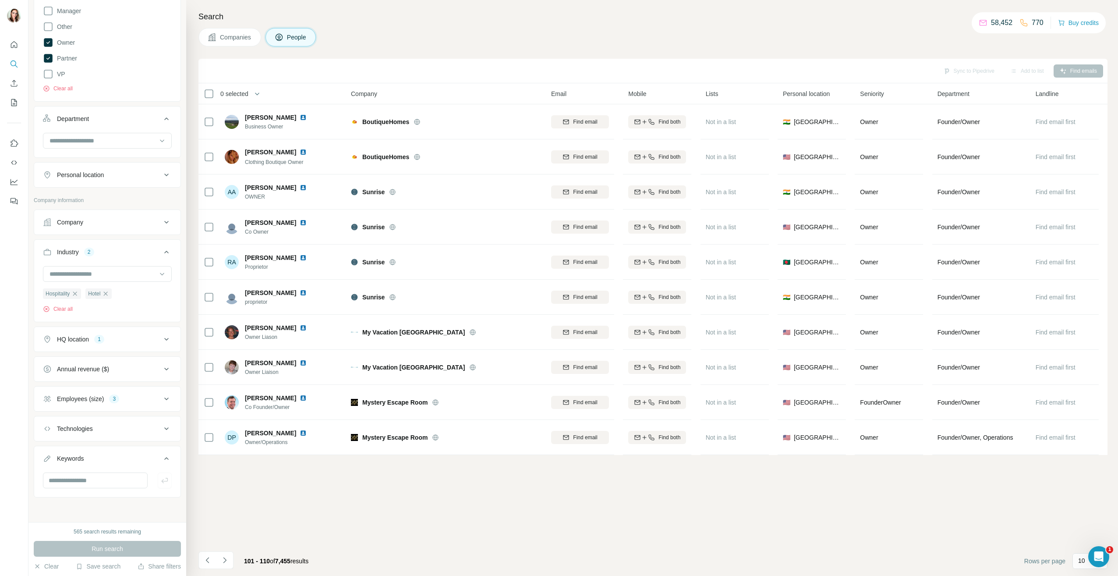
click at [119, 400] on div "3" at bounding box center [114, 399] width 10 height 8
click at [46, 451] on icon at bounding box center [48, 450] width 9 height 9
click at [116, 551] on span "Run search" at bounding box center [108, 548] width 32 height 9
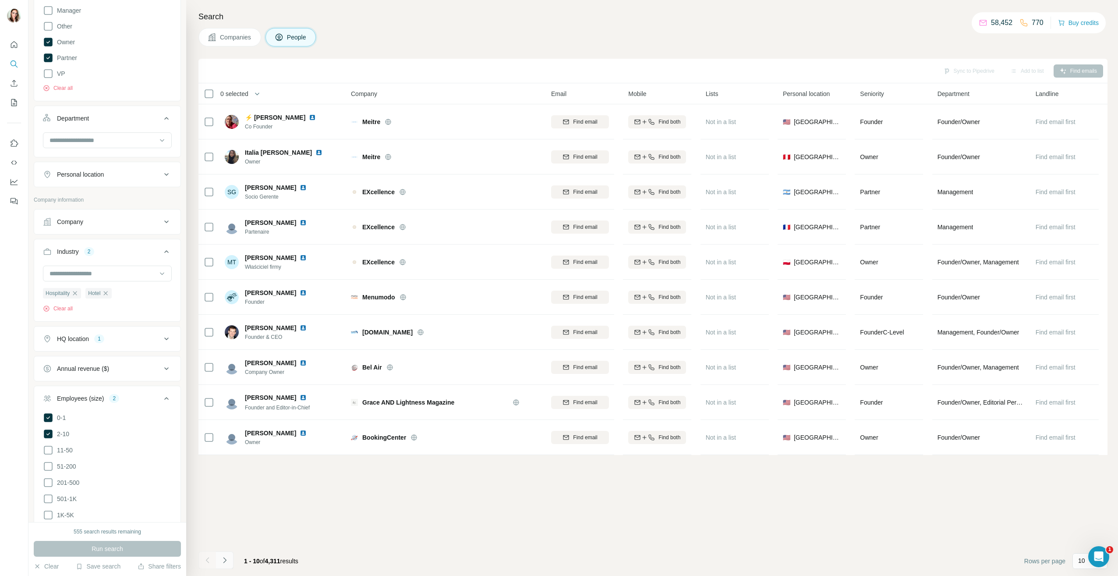
click at [223, 558] on icon "Navigate to next page" at bounding box center [224, 559] width 9 height 9
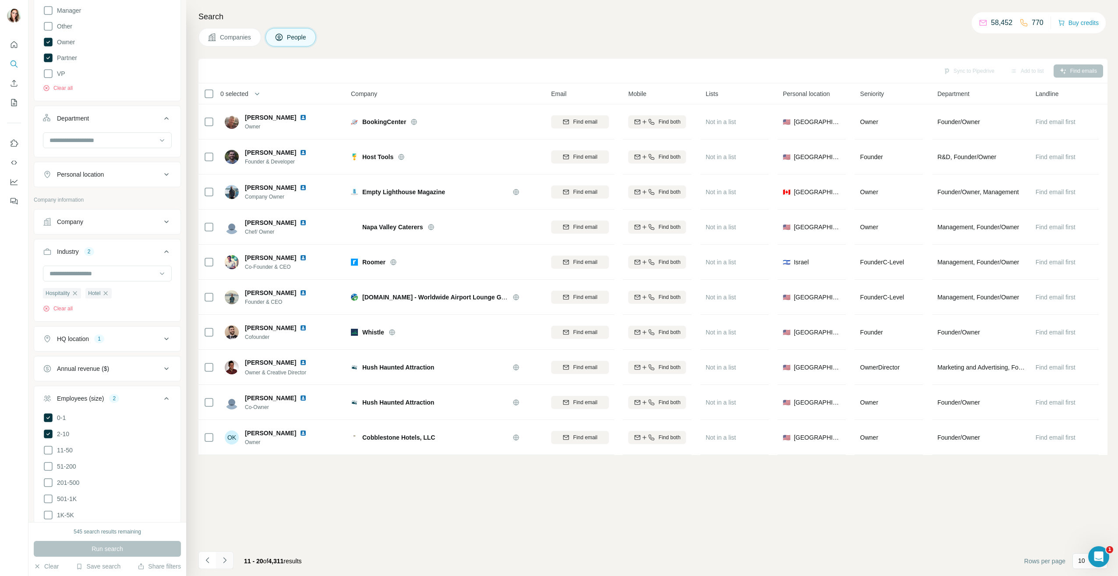
click at [223, 558] on icon "Navigate to next page" at bounding box center [224, 559] width 9 height 9
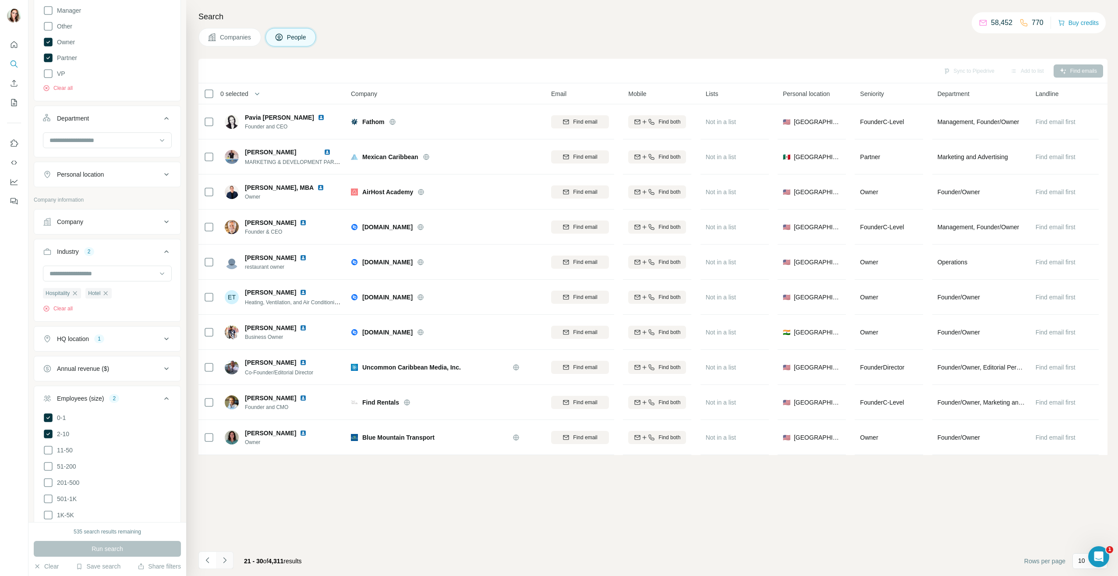
click at [224, 562] on icon "Navigate to next page" at bounding box center [224, 559] width 9 height 9
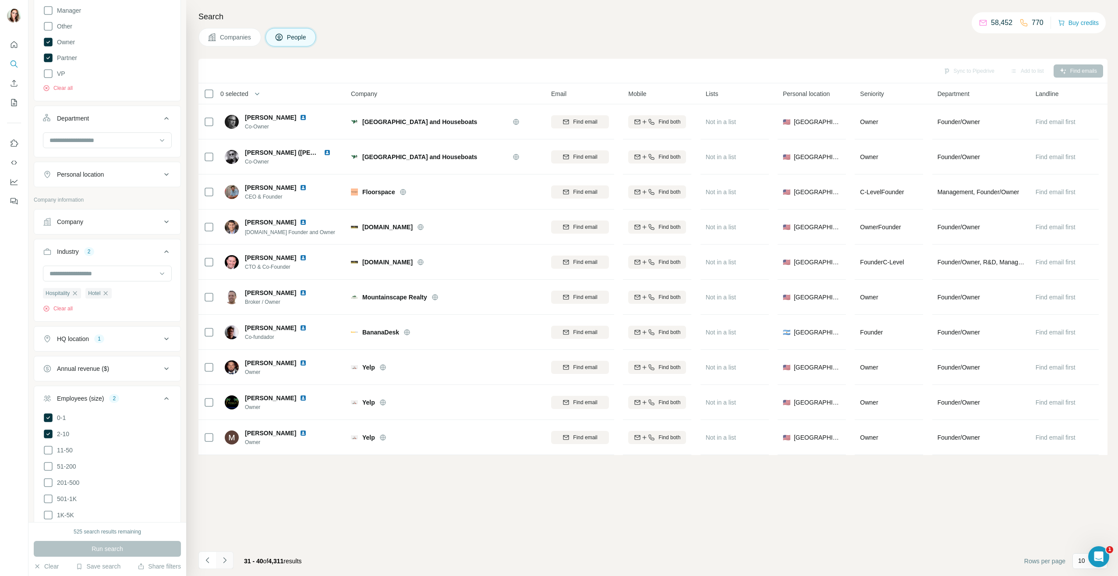
click at [224, 562] on icon "Navigate to next page" at bounding box center [224, 559] width 9 height 9
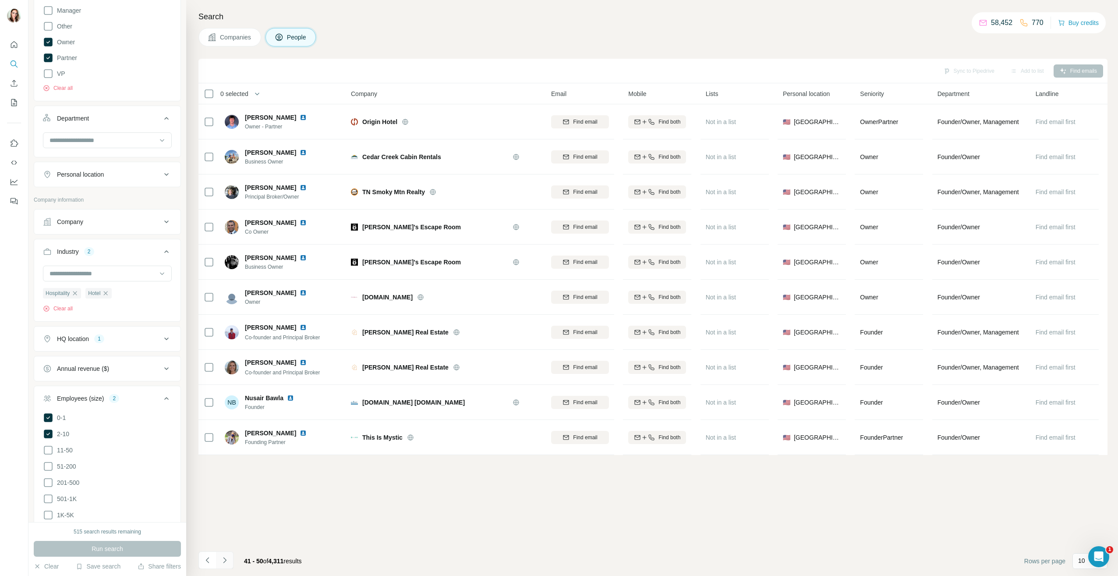
click at [224, 562] on icon "Navigate to next page" at bounding box center [224, 559] width 9 height 9
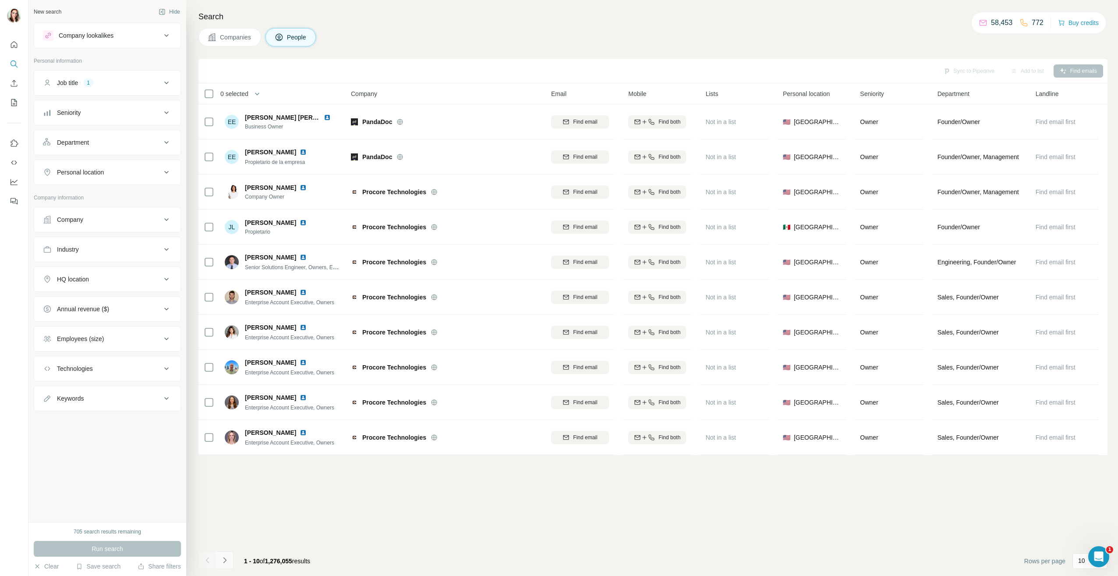
click at [224, 559] on icon "Navigate to next page" at bounding box center [224, 559] width 9 height 9
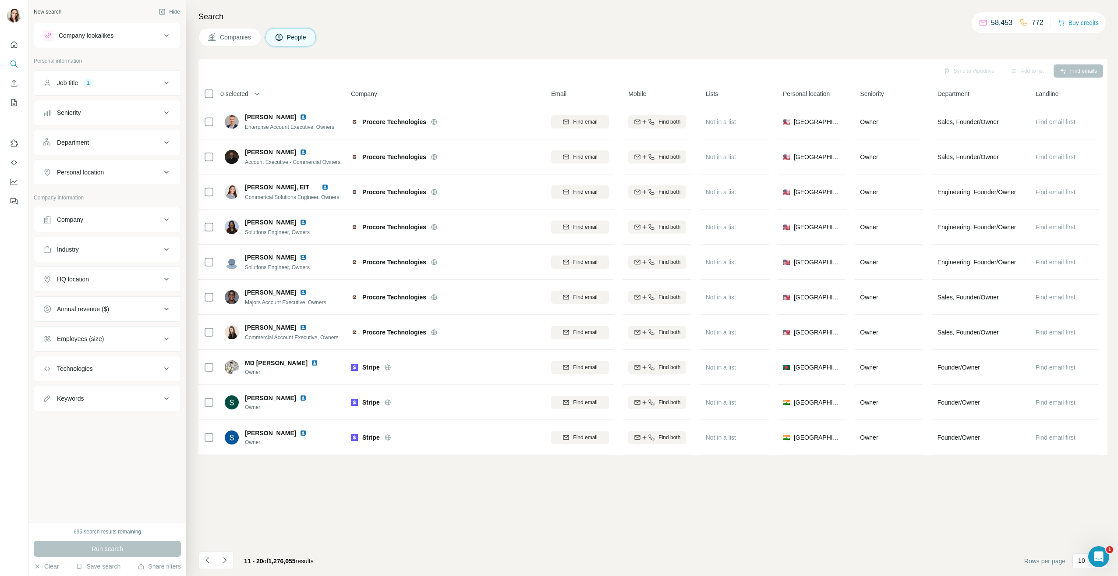
click at [224, 559] on icon "Navigate to next page" at bounding box center [224, 559] width 9 height 9
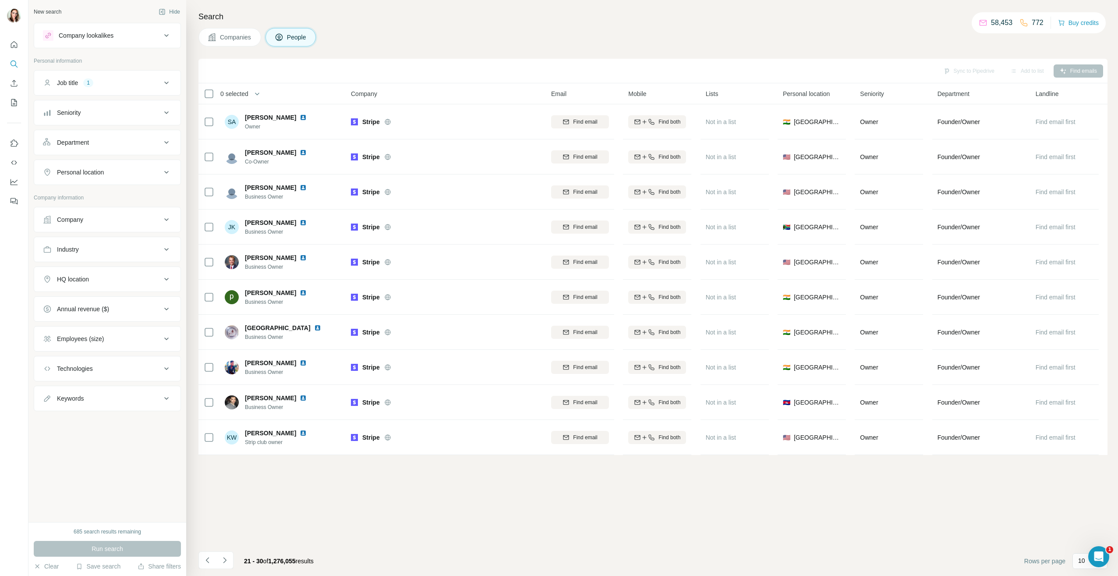
click at [224, 559] on icon "Navigate to next page" at bounding box center [224, 559] width 9 height 9
